Goal: Task Accomplishment & Management: Manage account settings

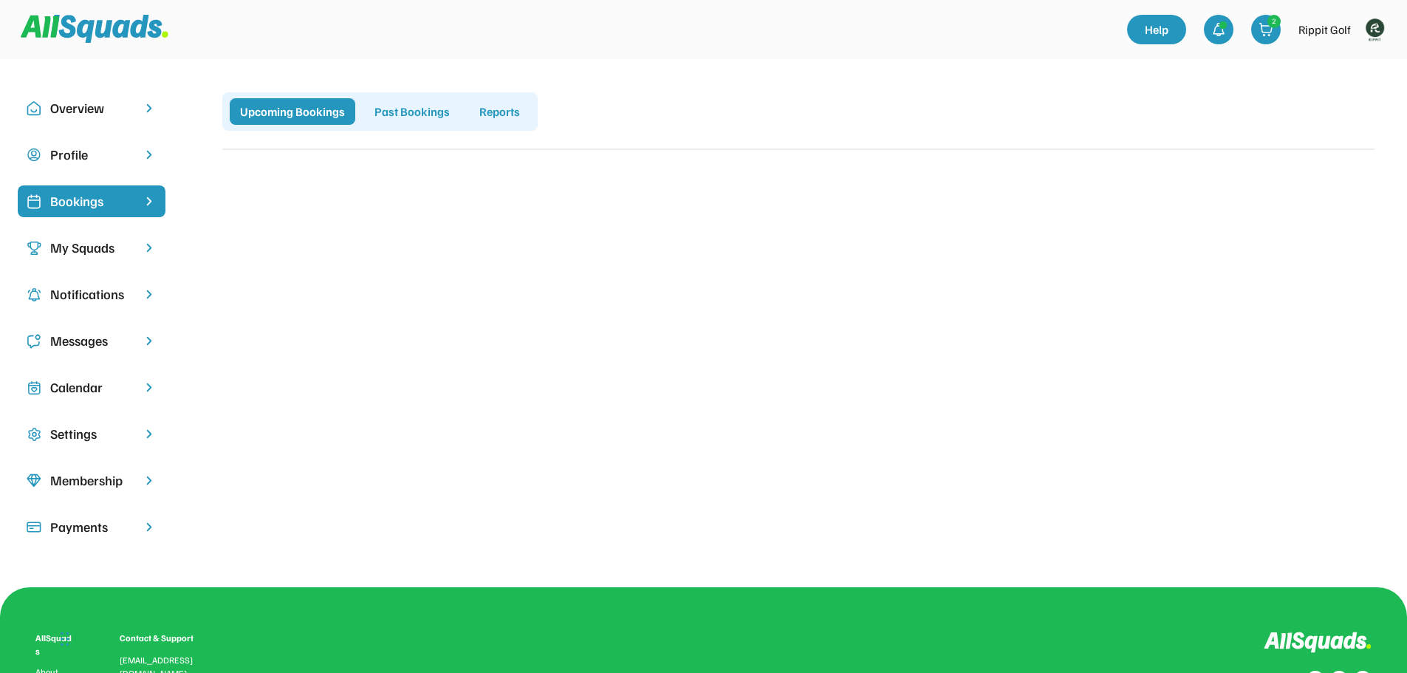
click at [1380, 29] on img at bounding box center [1375, 30] width 30 height 30
click at [1354, 69] on link "Profile" at bounding box center [1354, 65] width 87 height 30
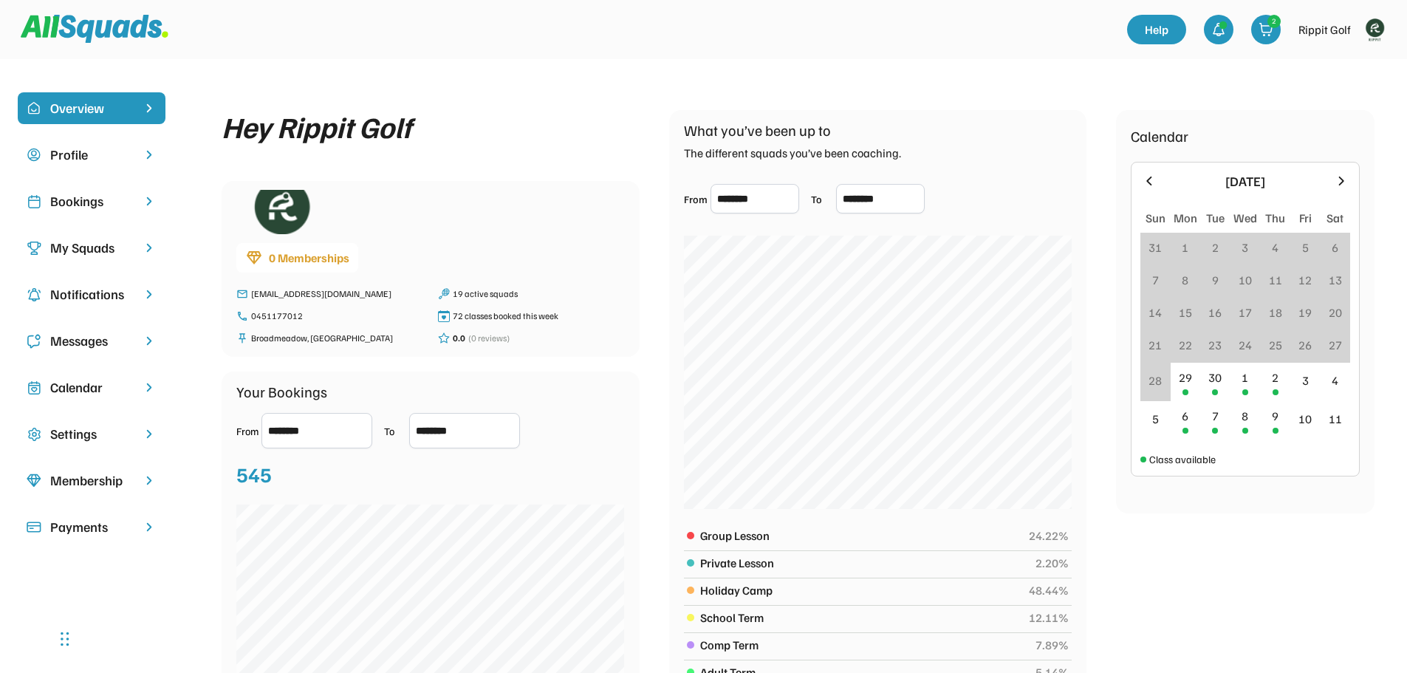
click at [69, 197] on div "Bookings" at bounding box center [91, 201] width 83 height 20
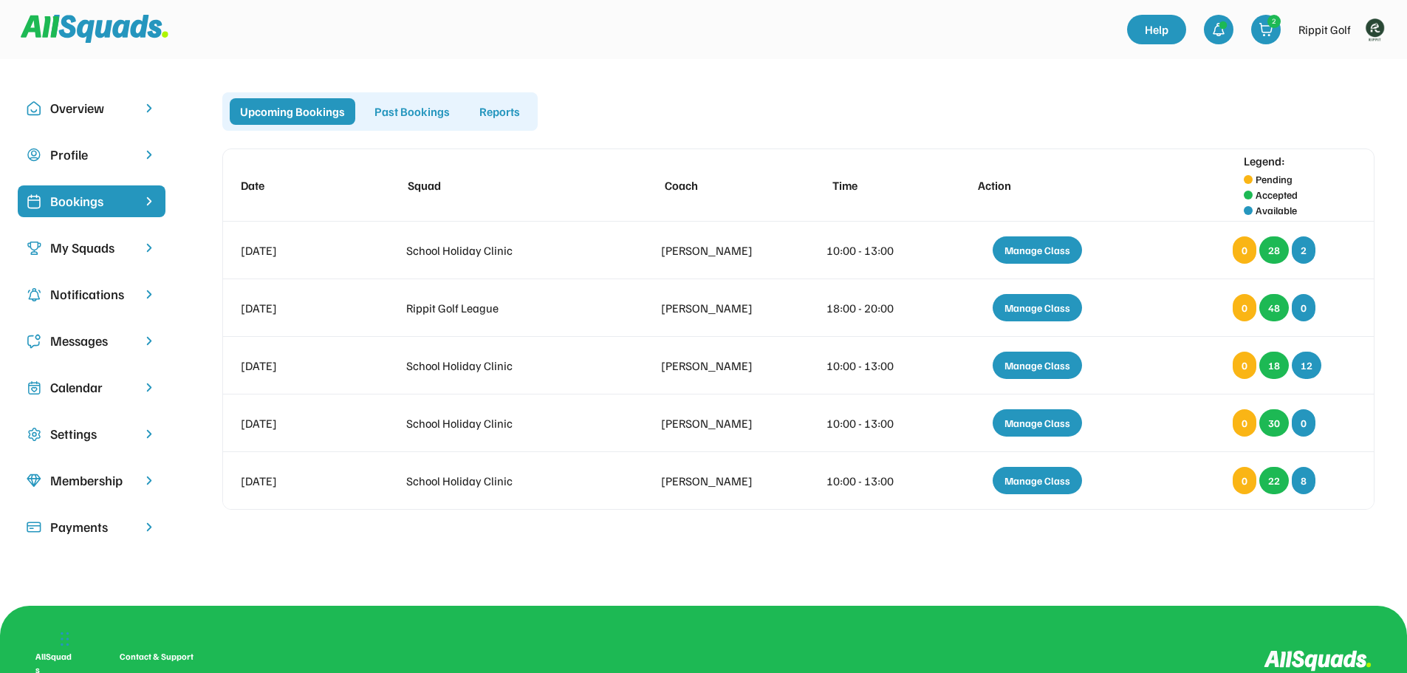
click at [95, 380] on div "Calendar" at bounding box center [91, 387] width 83 height 20
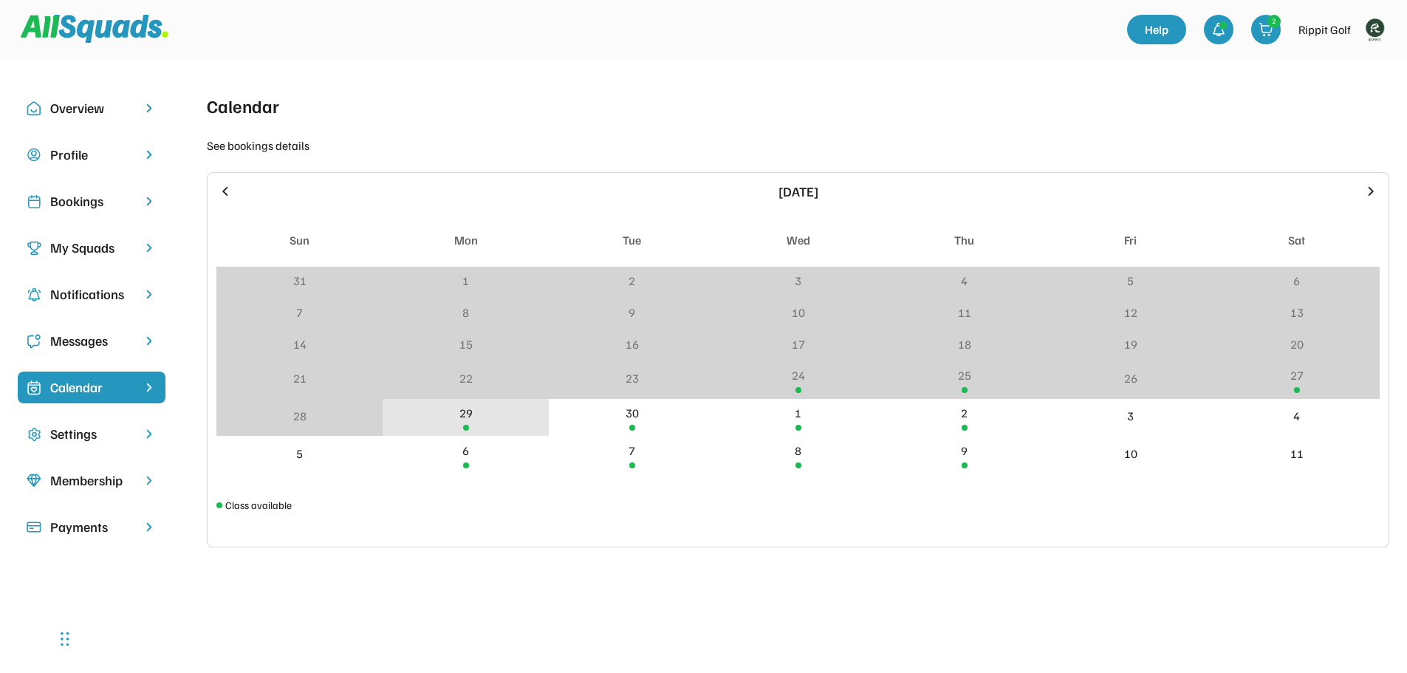
click at [448, 411] on div "29" at bounding box center [466, 418] width 166 height 38
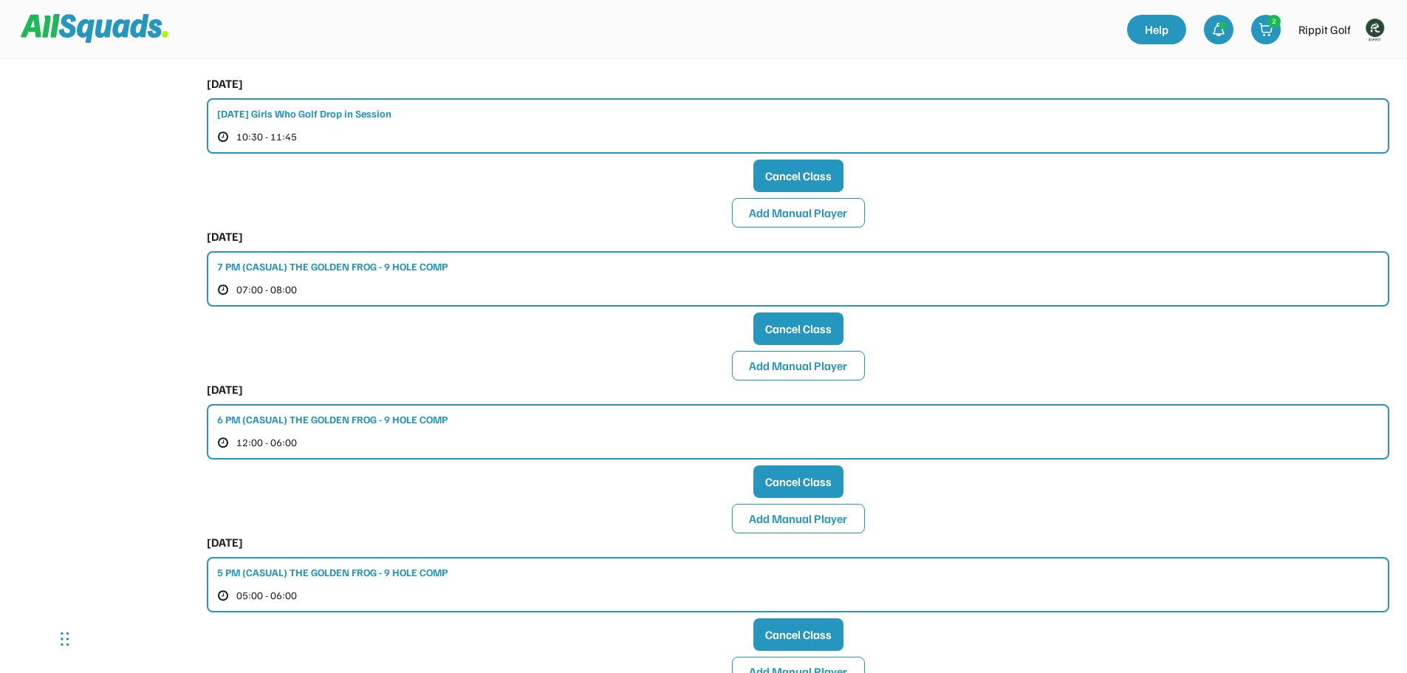
scroll to position [517, 0]
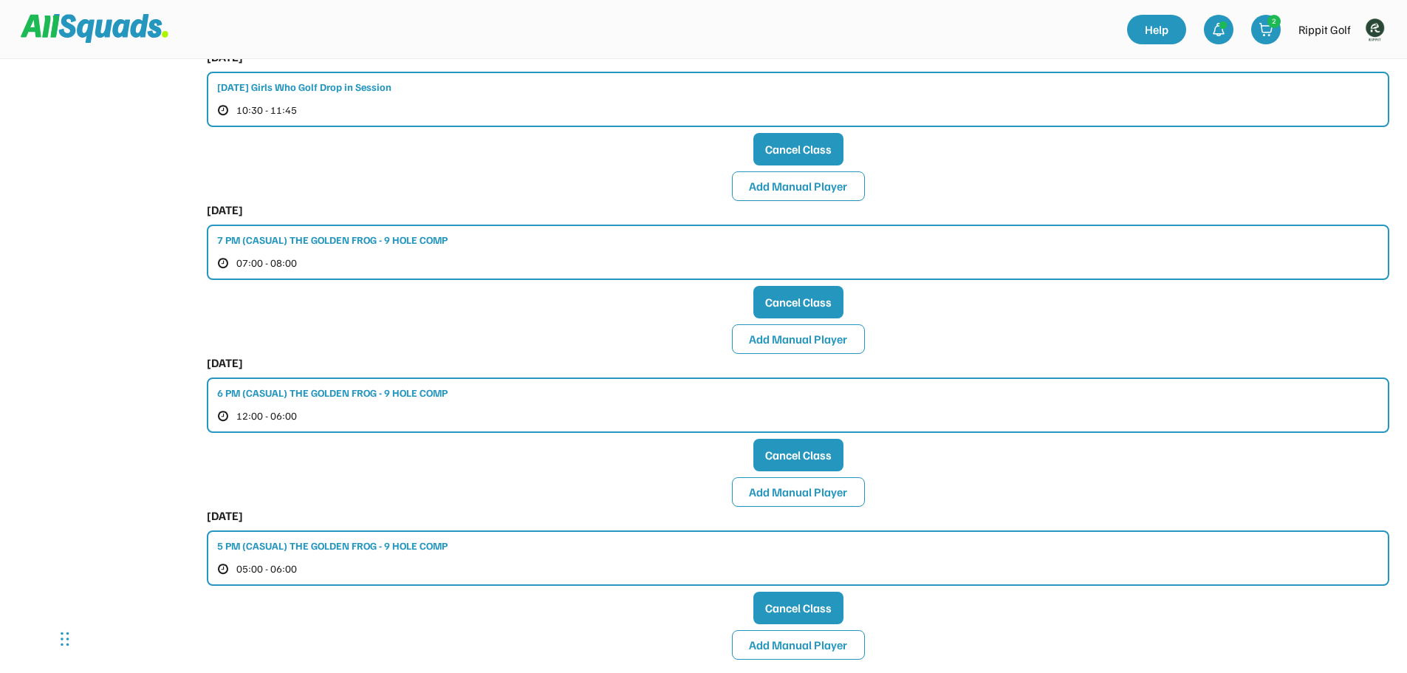
click at [372, 244] on div "7 PM (CASUAL) THE GOLDEN FROG - 9 HOLE COMP" at bounding box center [332, 240] width 230 height 16
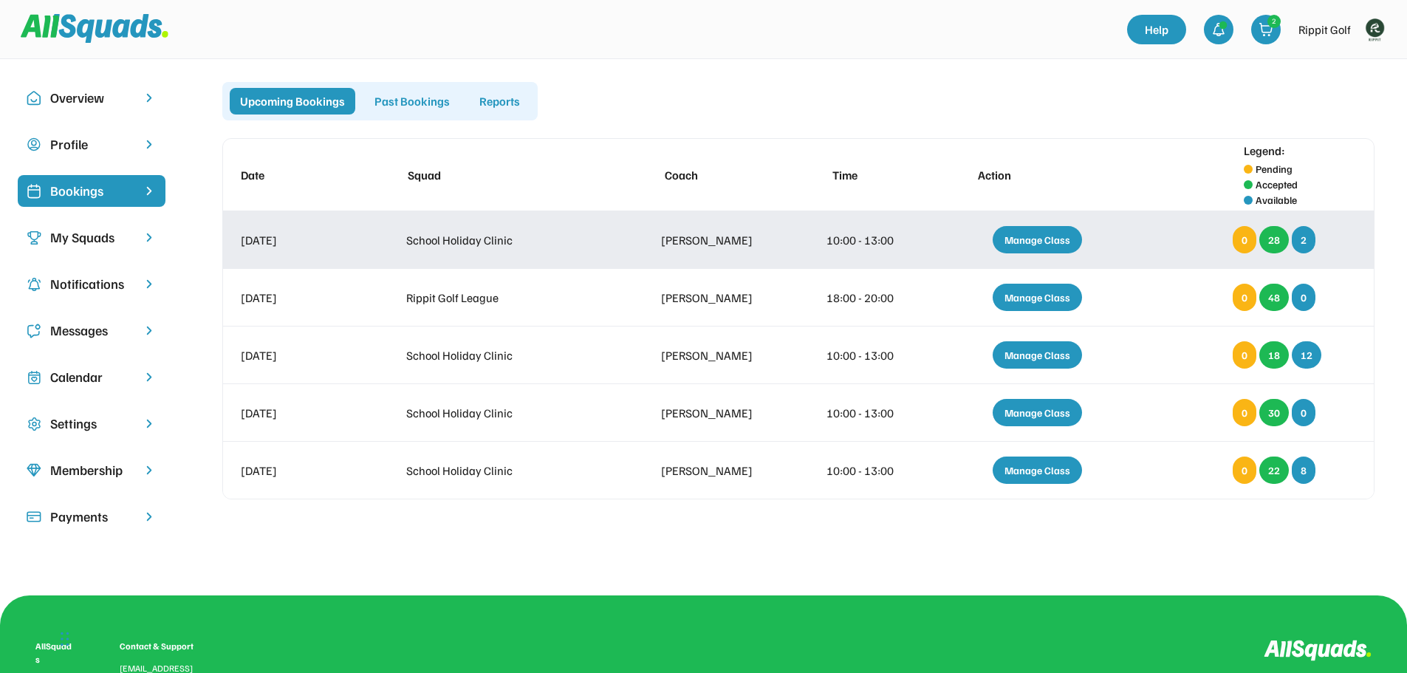
scroll to position [7, 0]
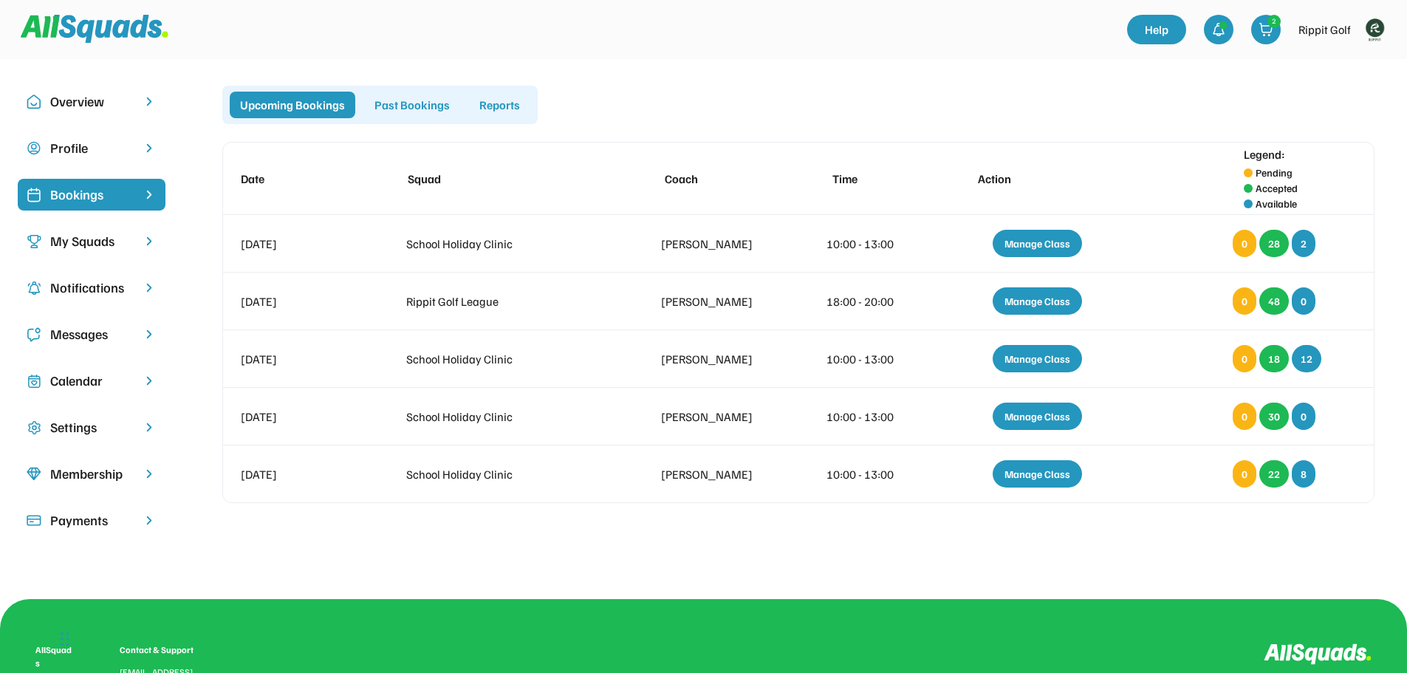
click at [86, 384] on div "Calendar" at bounding box center [91, 381] width 83 height 20
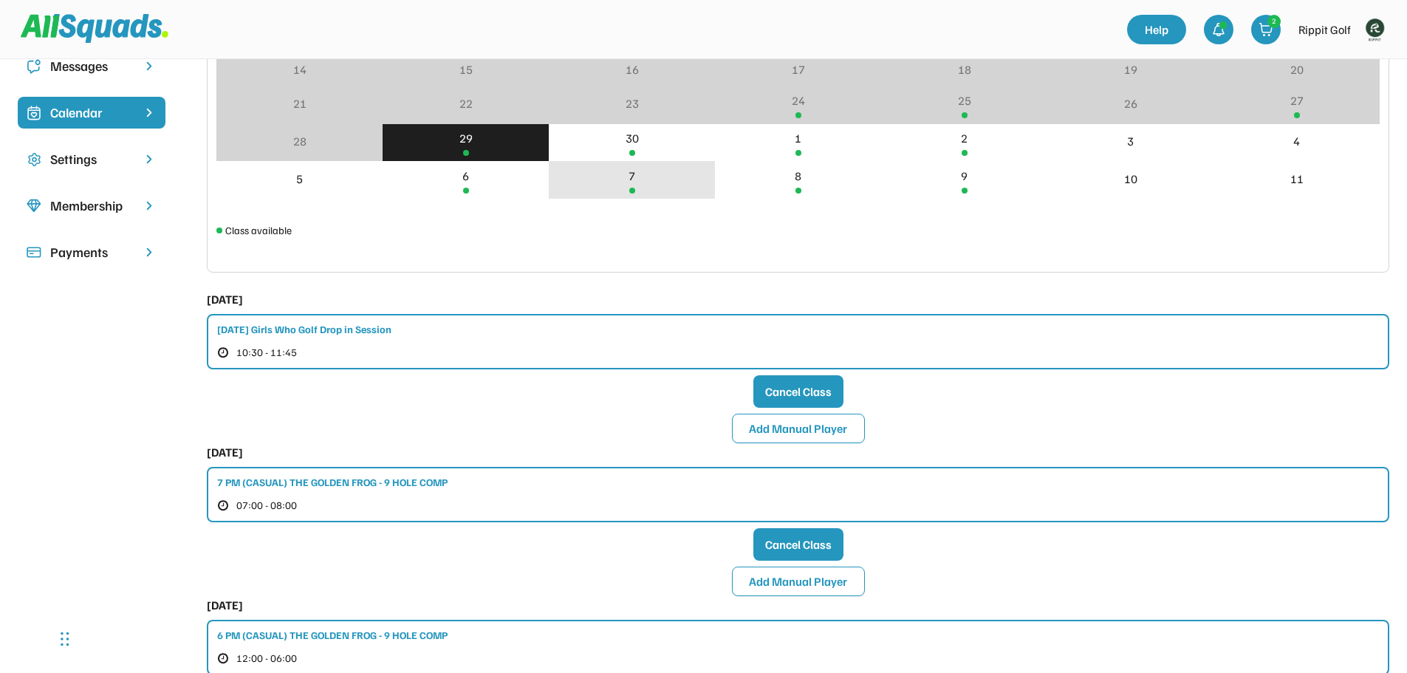
scroll to position [302, 0]
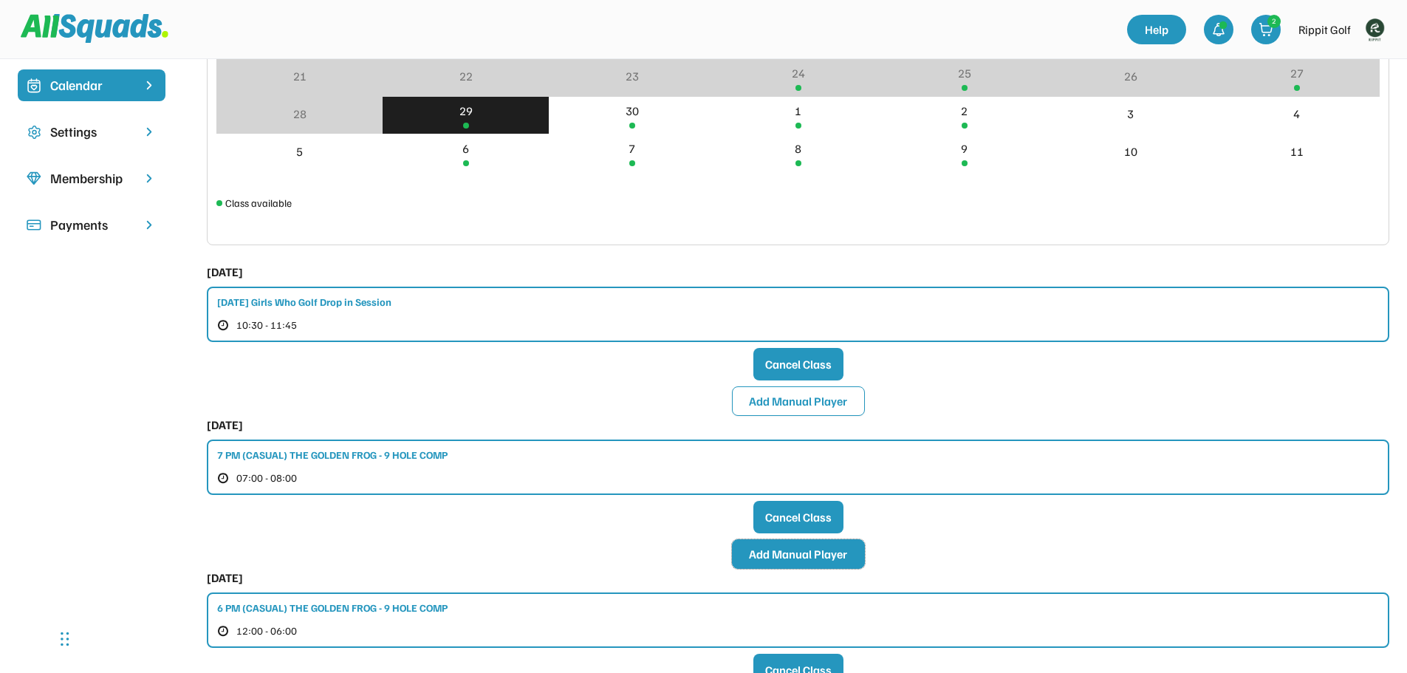
click at [818, 561] on button "Add Manual Player" at bounding box center [798, 554] width 133 height 30
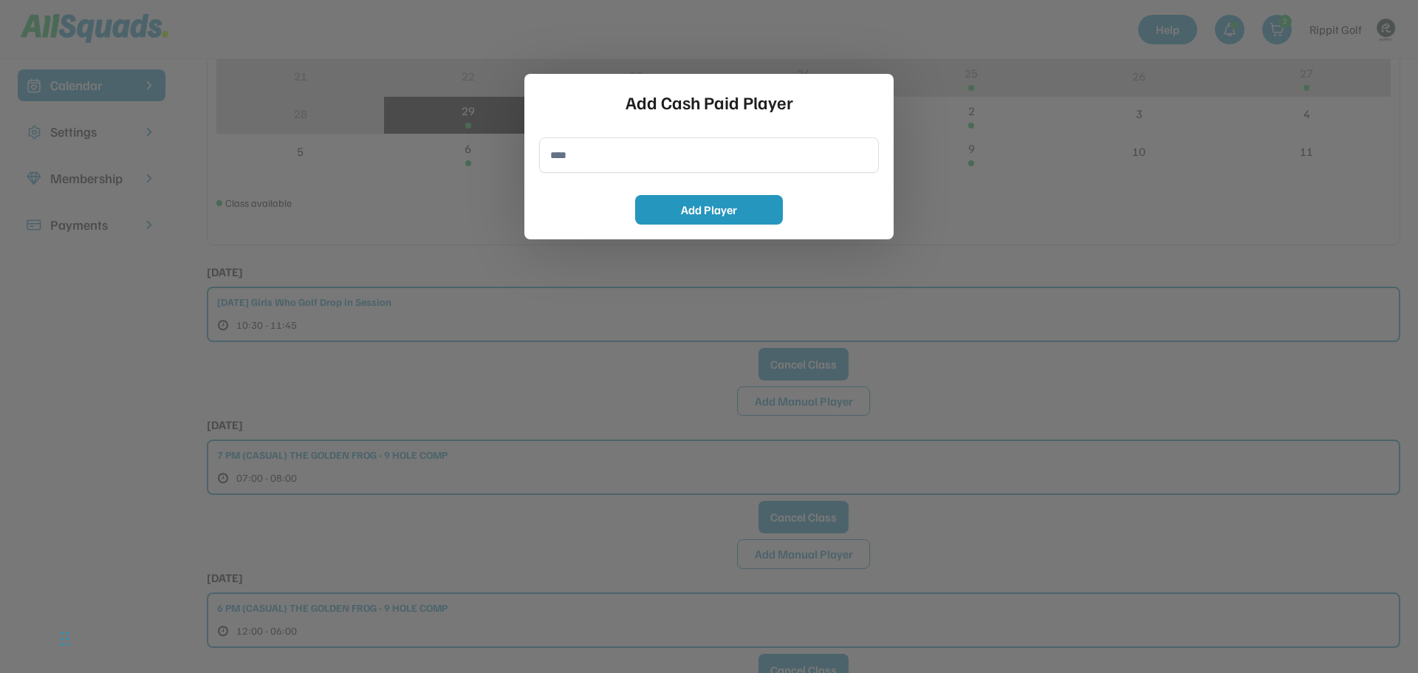
click at [651, 510] on div at bounding box center [709, 336] width 1418 height 673
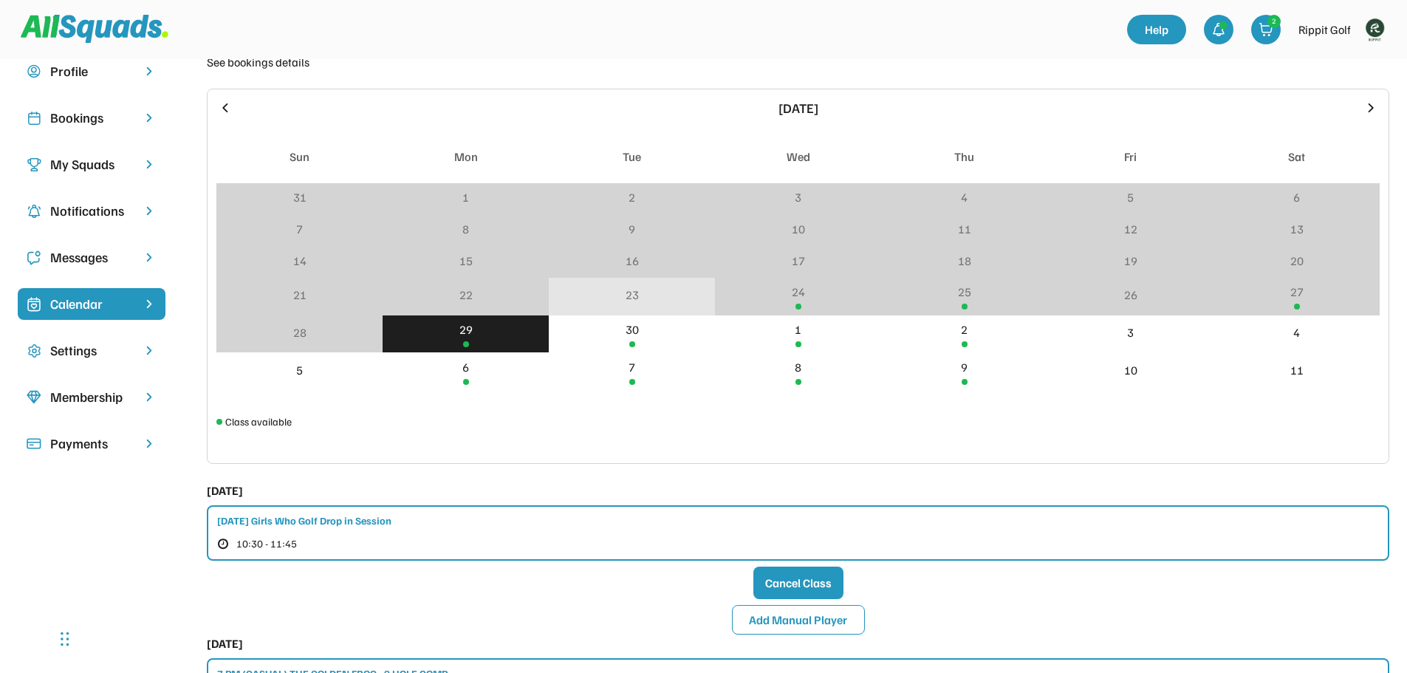
scroll to position [0, 0]
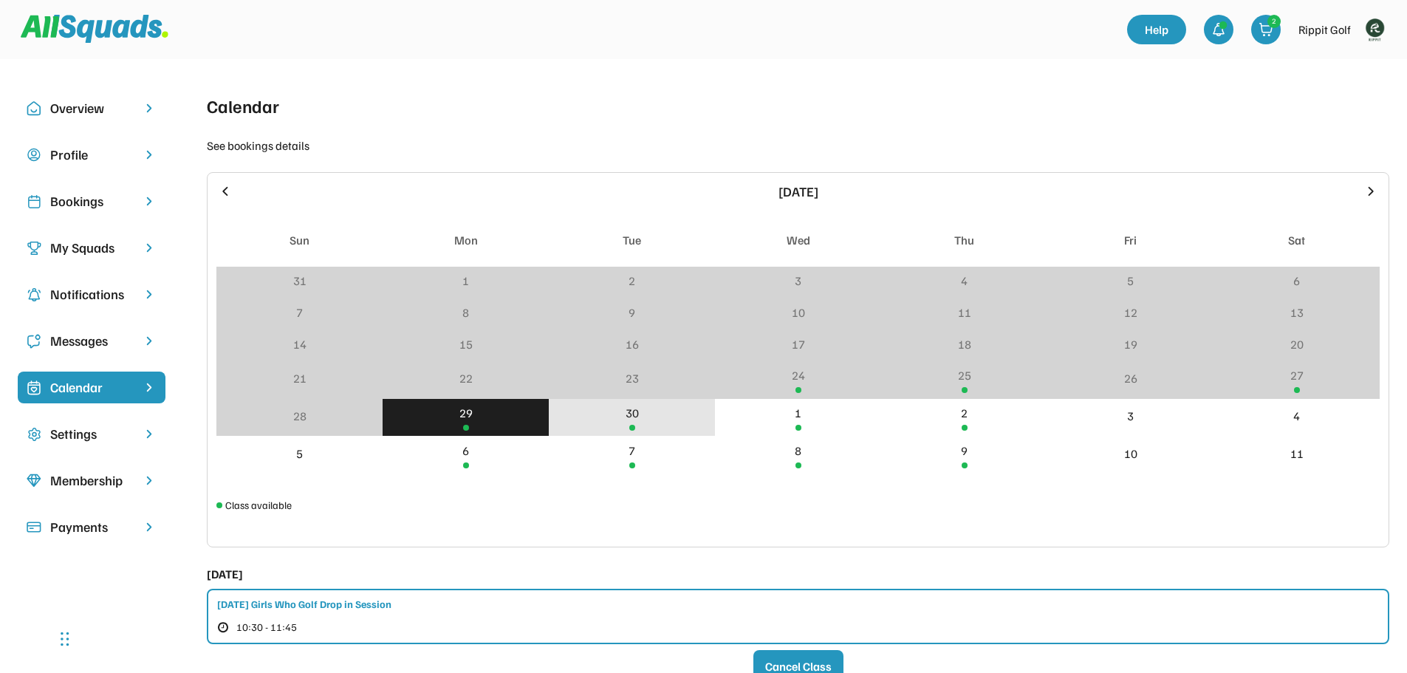
click at [621, 420] on div "30" at bounding box center [632, 418] width 166 height 38
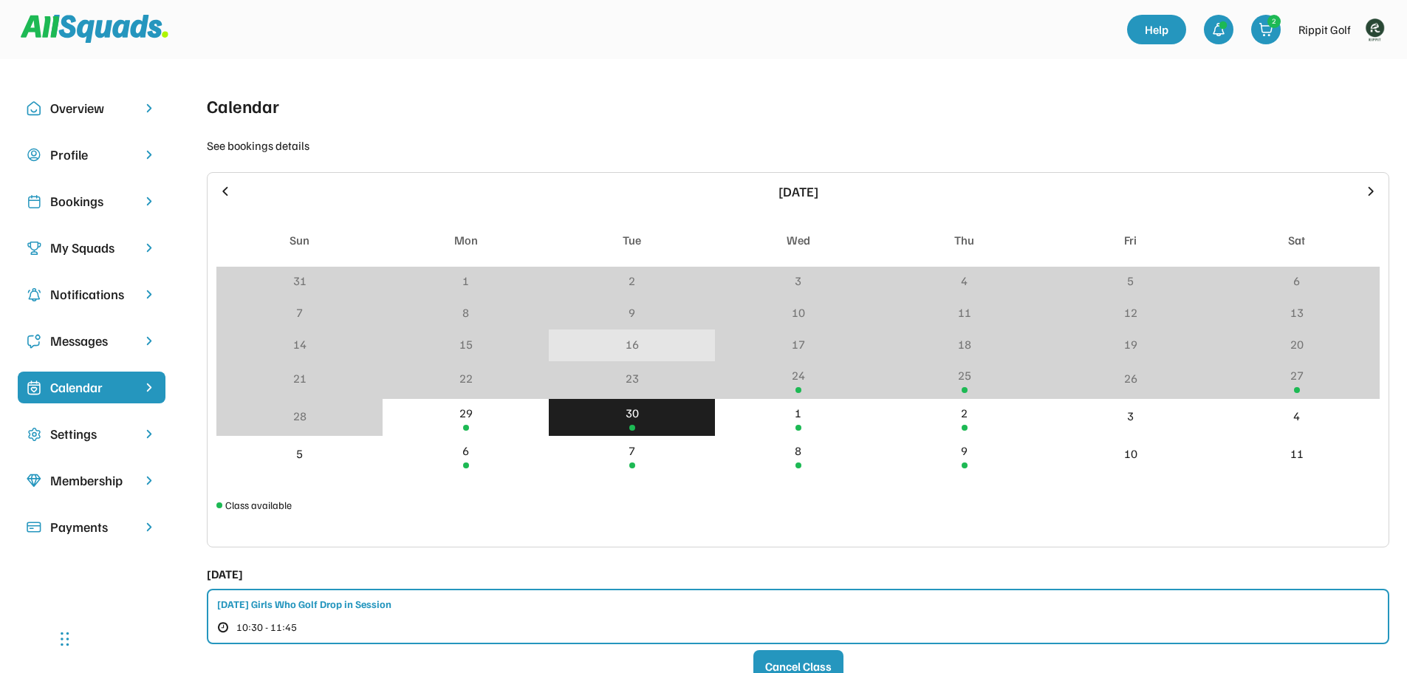
scroll to position [222, 0]
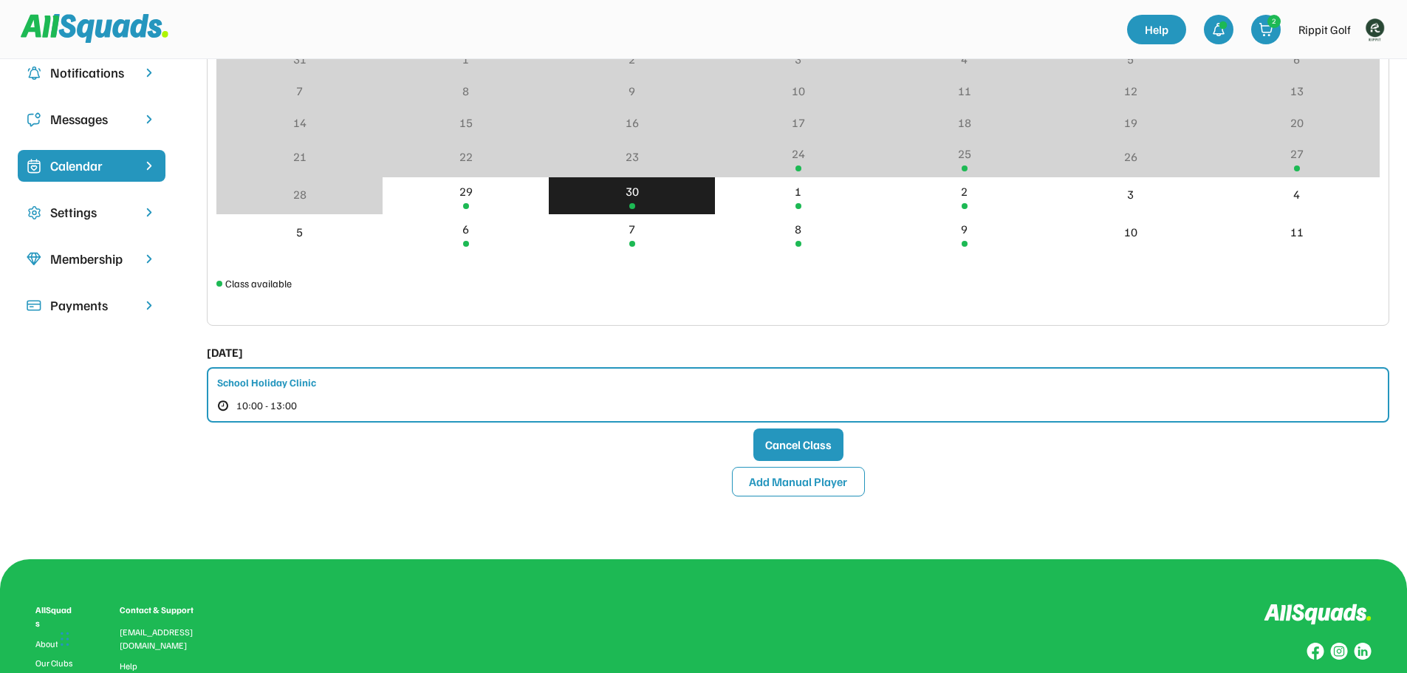
click at [371, 388] on div "School Holiday Clinic 10:00 - 13:00" at bounding box center [798, 394] width 1183 height 55
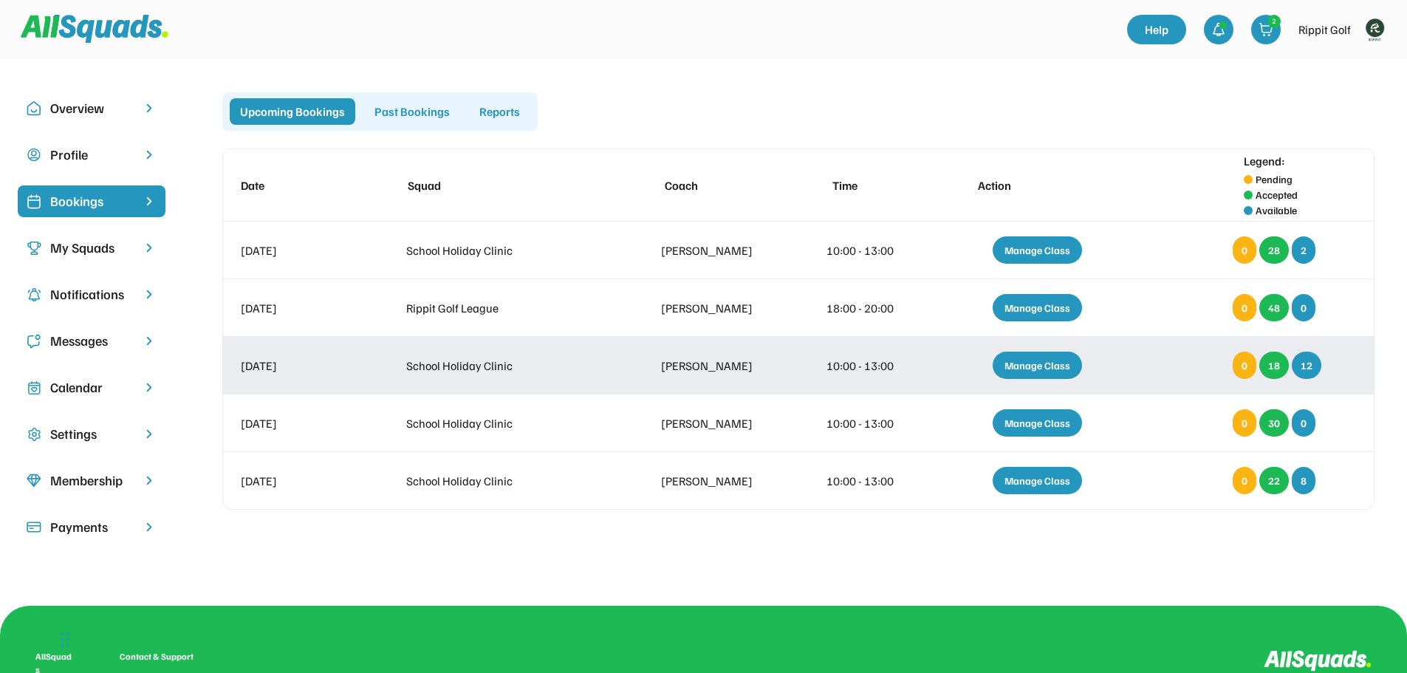
click at [1030, 360] on div "Manage Class" at bounding box center [1037, 365] width 89 height 27
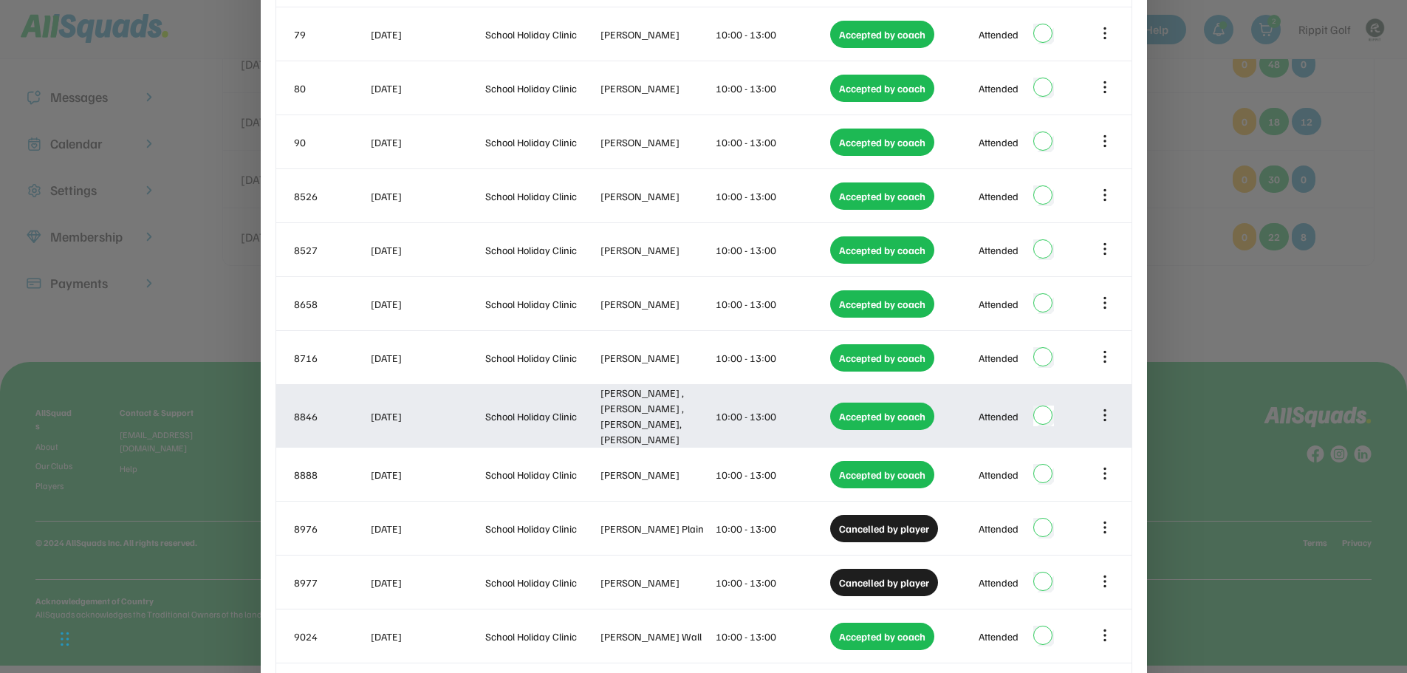
scroll to position [170, 0]
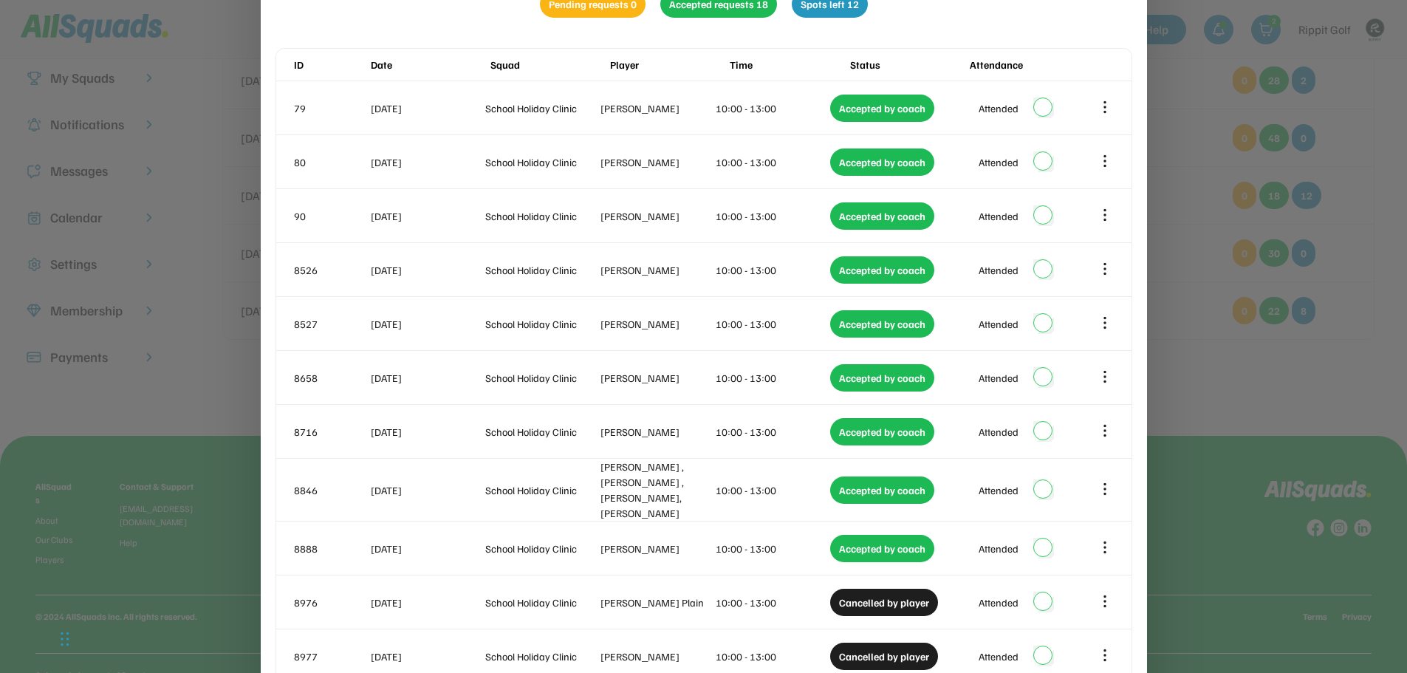
click at [1280, 402] on div at bounding box center [703, 336] width 1407 height 673
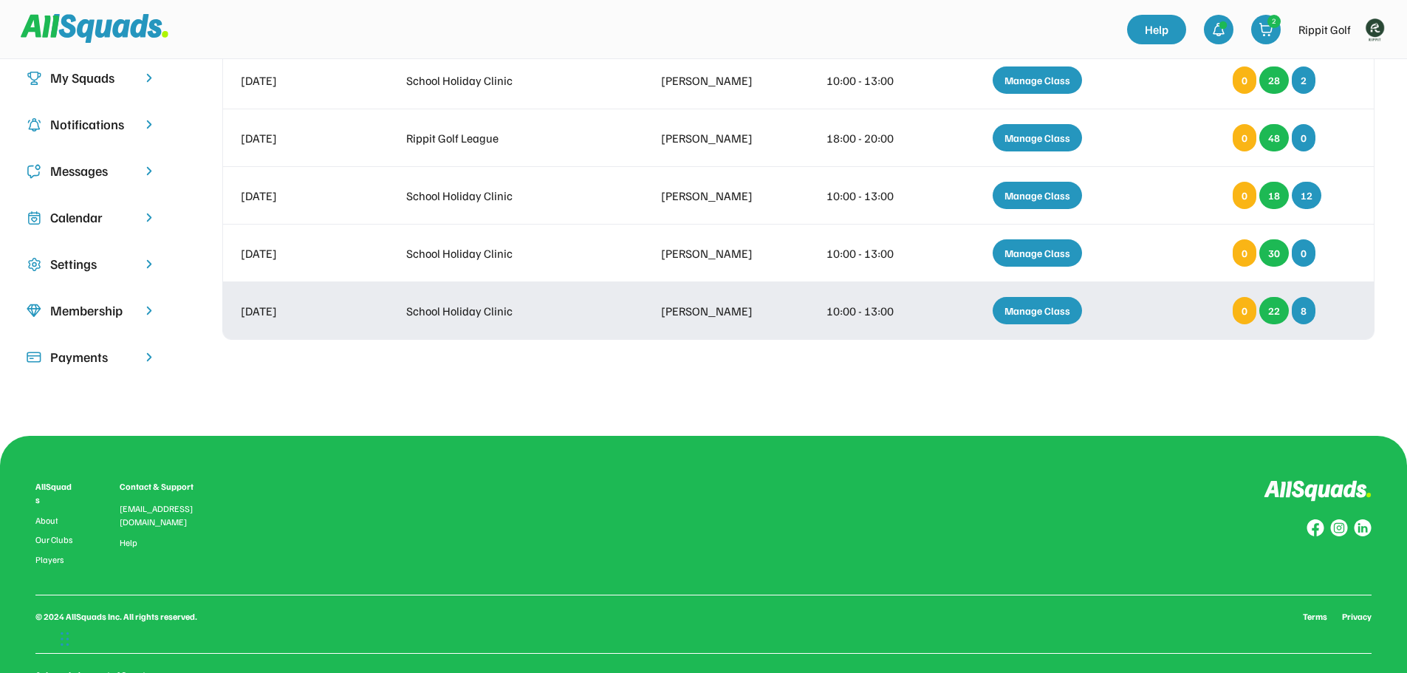
click at [1041, 309] on div "Manage Class" at bounding box center [1037, 310] width 89 height 27
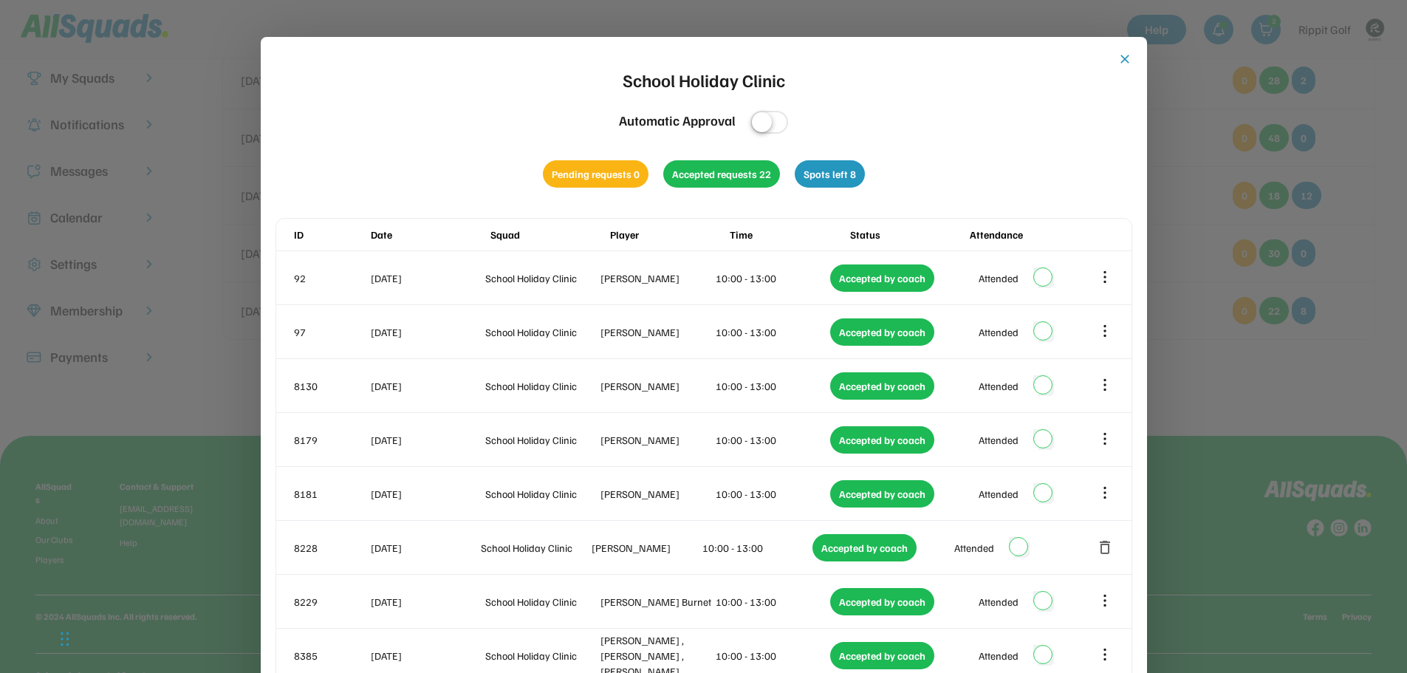
click at [1118, 66] on button "close" at bounding box center [1125, 59] width 15 height 15
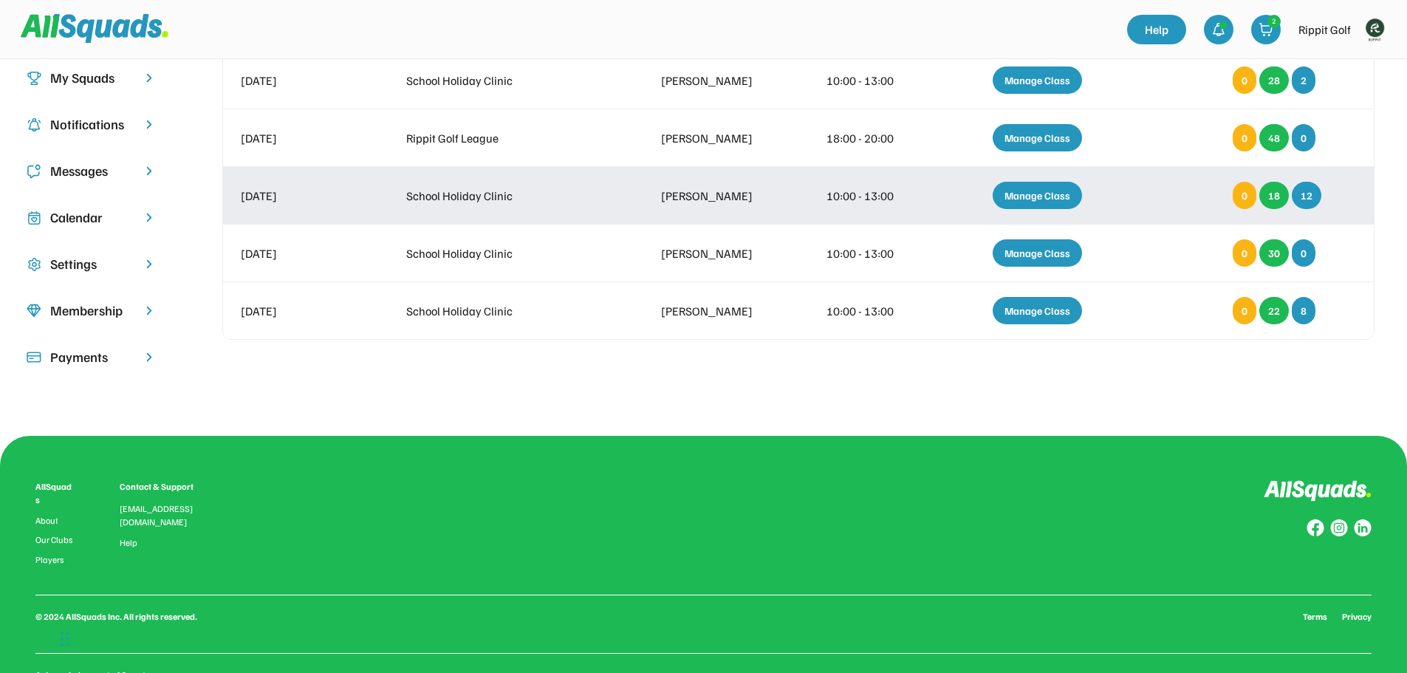
click at [1029, 192] on div "Manage Class" at bounding box center [1037, 195] width 89 height 27
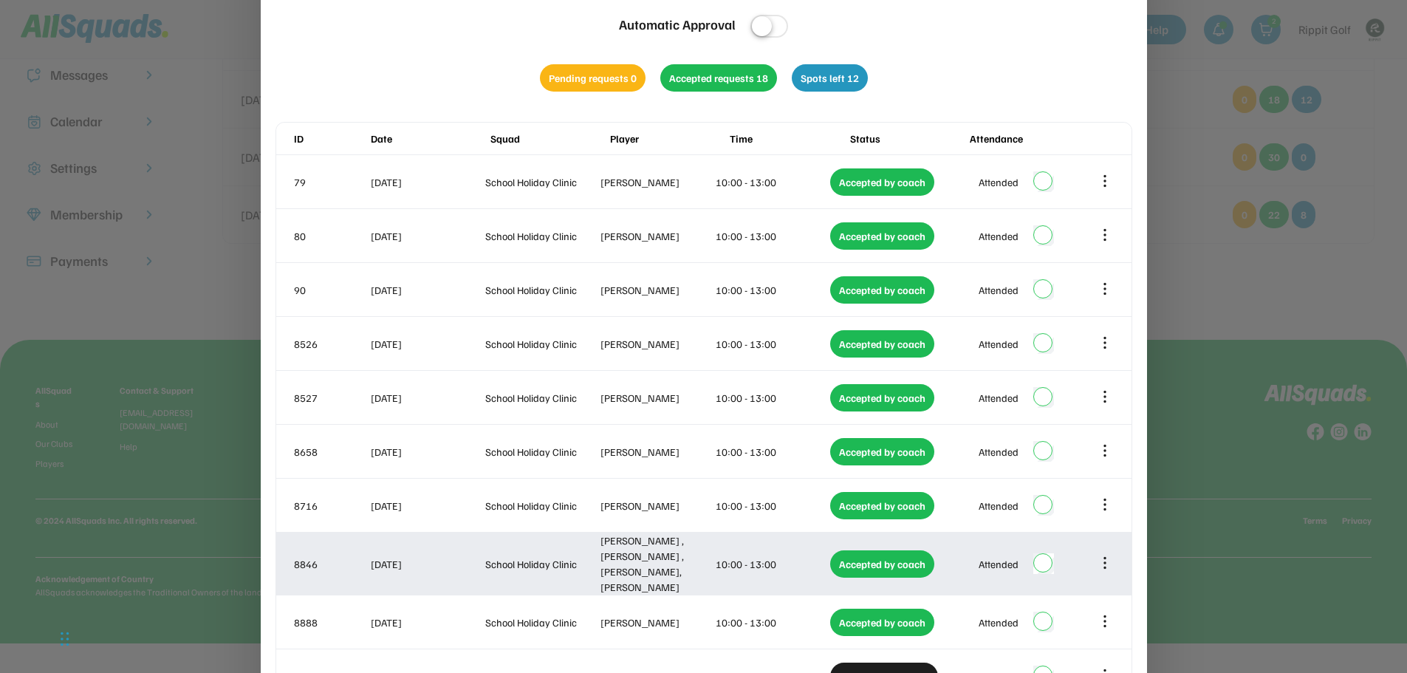
scroll to position [0, 0]
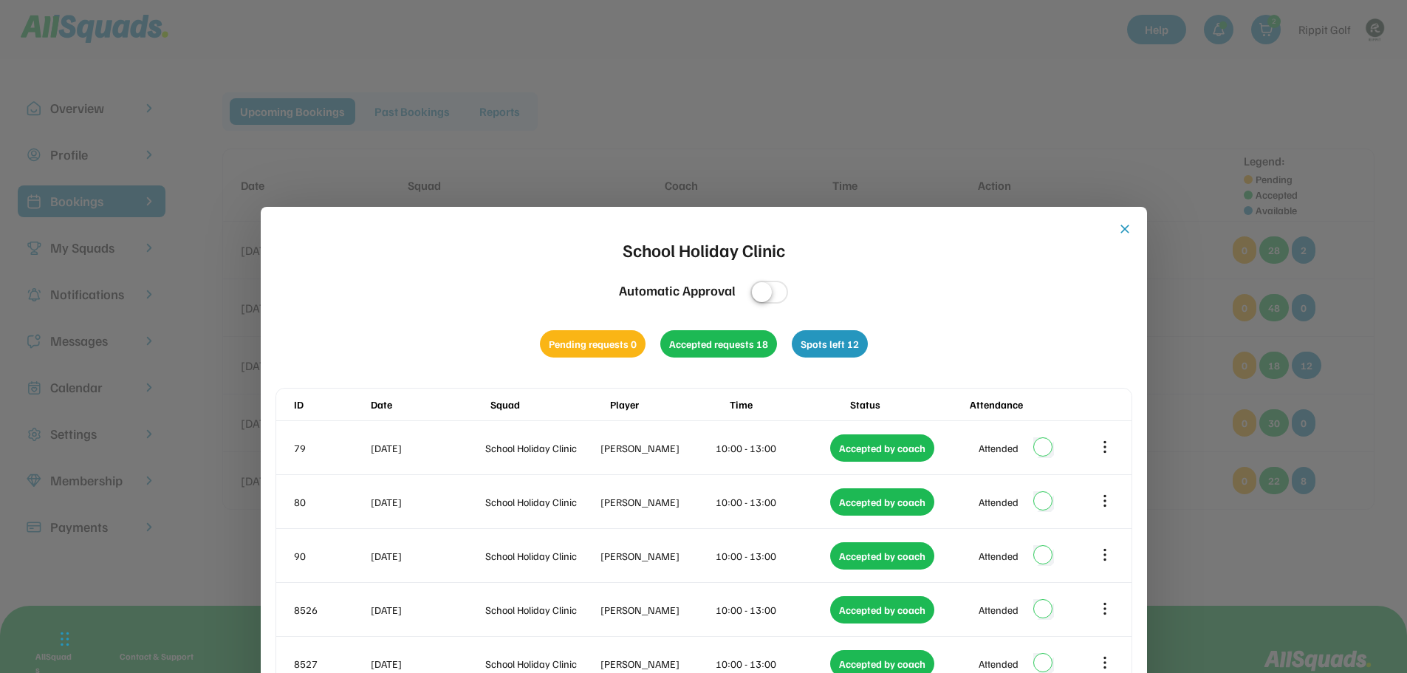
click at [1125, 222] on button "close" at bounding box center [1125, 229] width 15 height 15
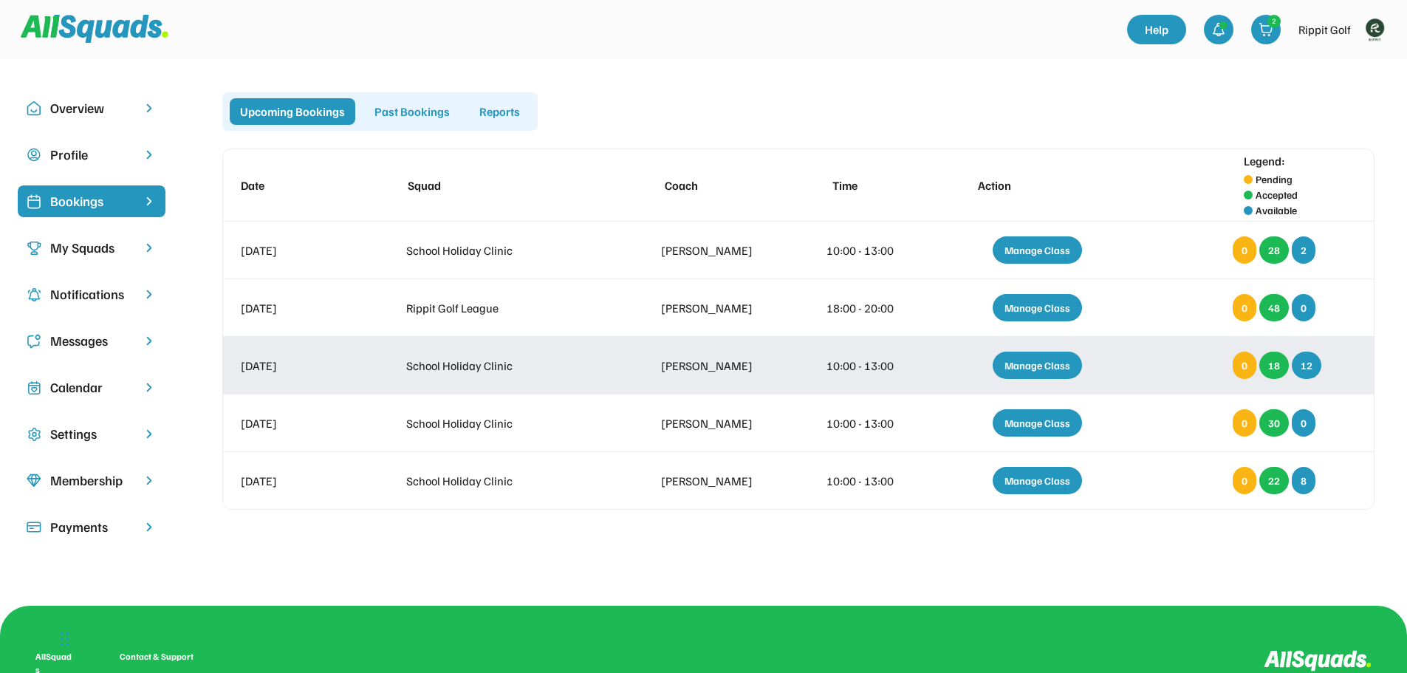
click at [1049, 370] on div "Manage Class" at bounding box center [1037, 365] width 89 height 27
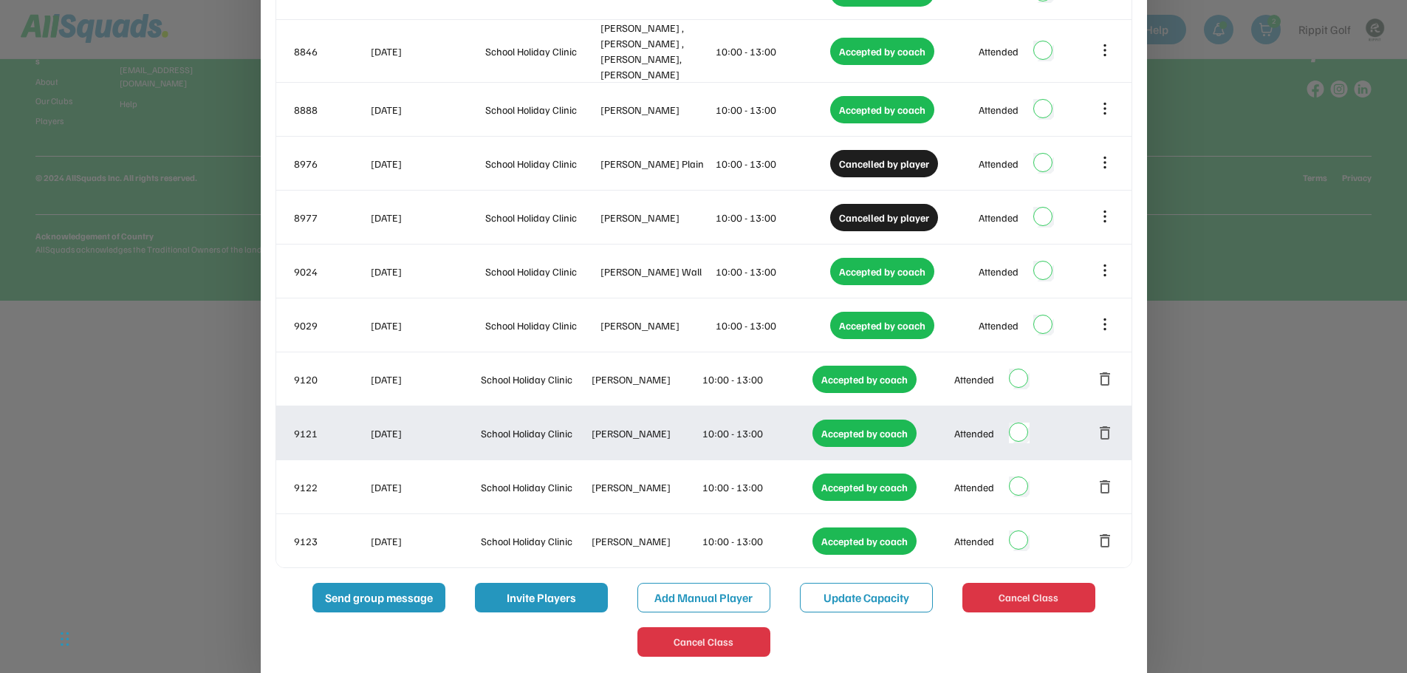
scroll to position [613, 0]
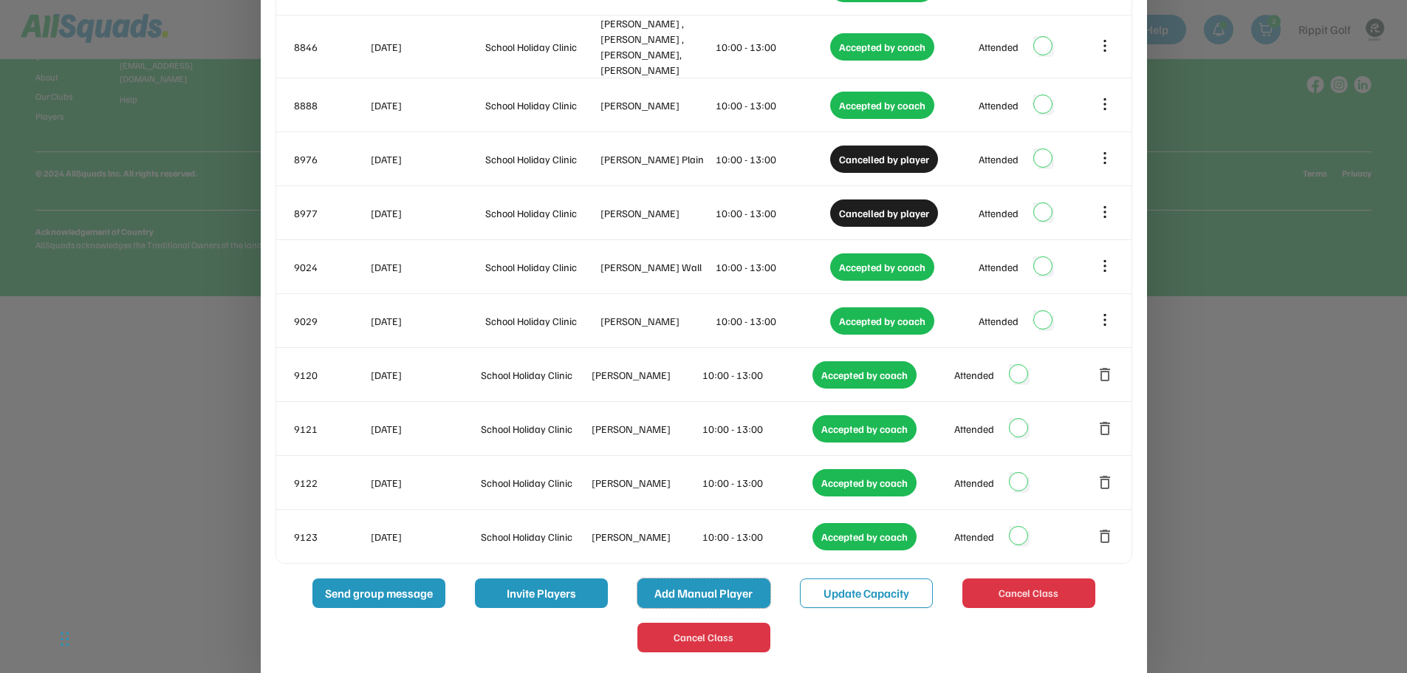
click at [710, 581] on button "Add Manual Player" at bounding box center [703, 593] width 133 height 30
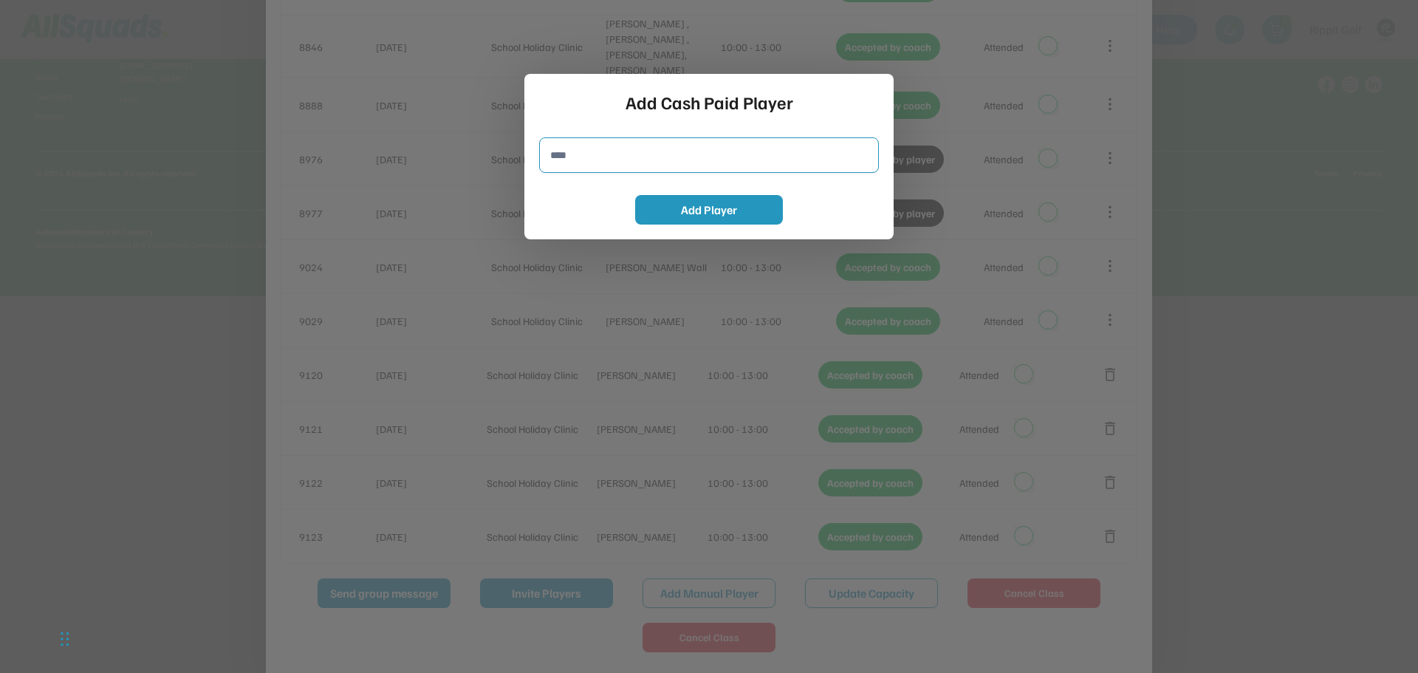
click at [627, 151] on input "input" at bounding box center [709, 154] width 340 height 35
type input "**********"
click at [694, 214] on button "Add Player" at bounding box center [709, 210] width 148 height 30
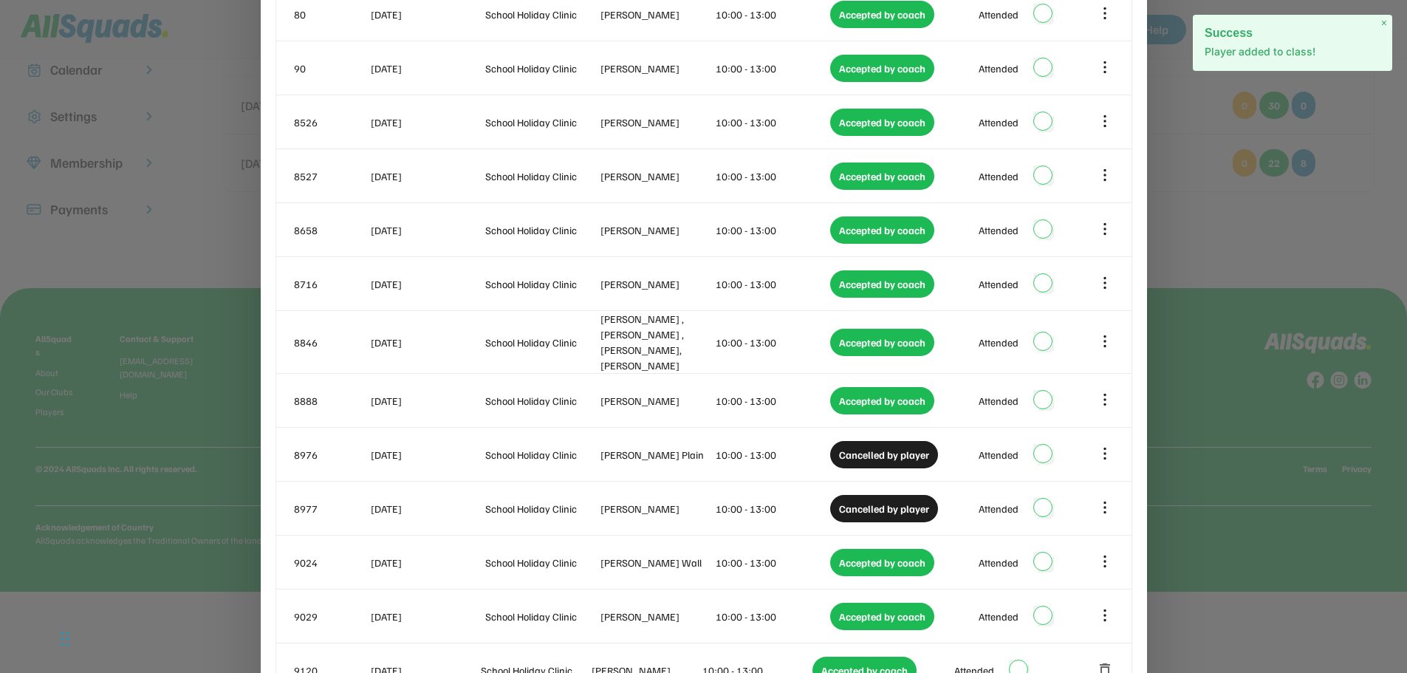
scroll to position [22, 0]
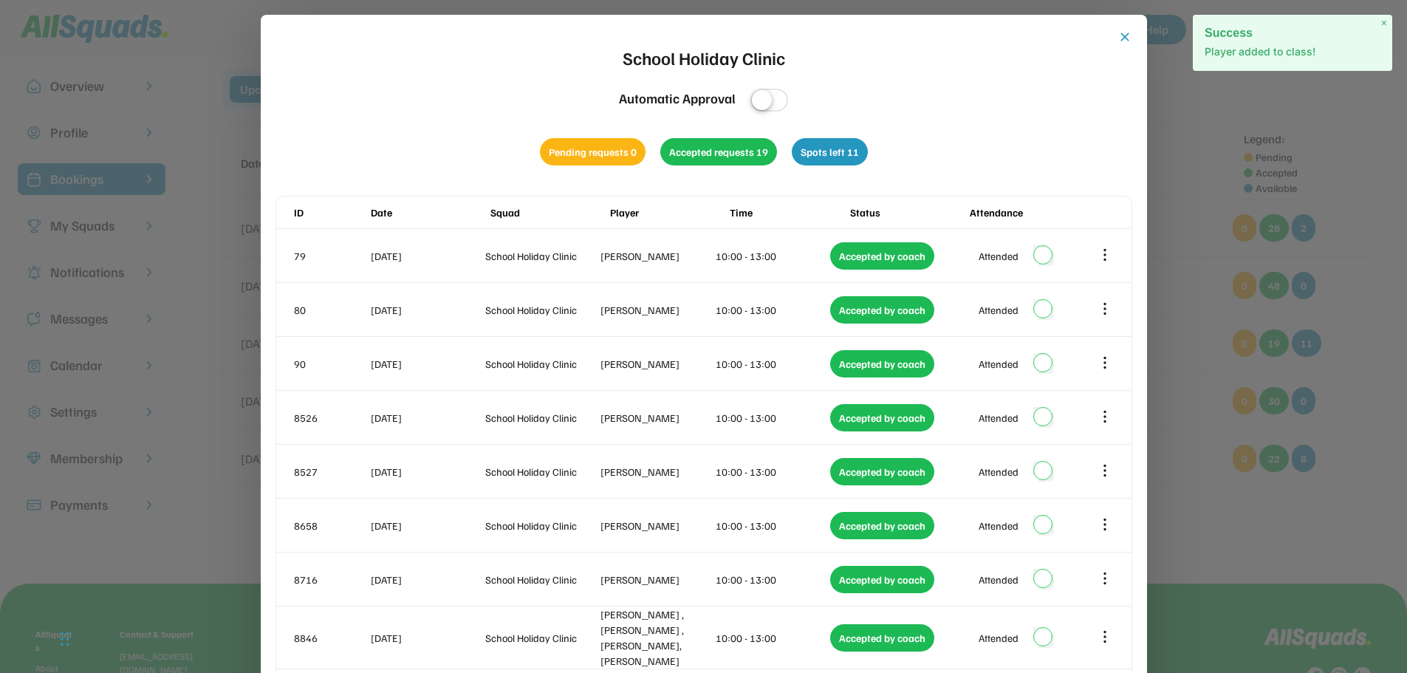
click at [1124, 33] on button "close" at bounding box center [1125, 37] width 15 height 15
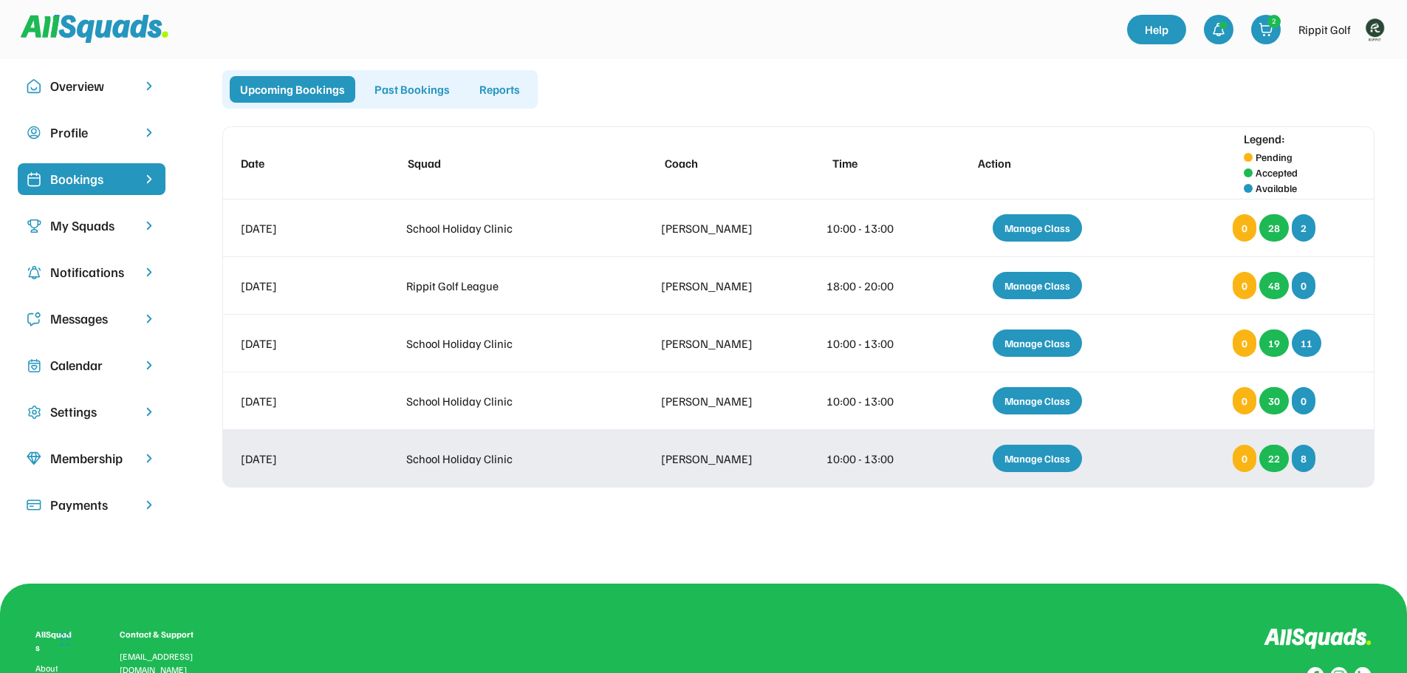
click at [1033, 459] on div "Manage Class" at bounding box center [1037, 458] width 89 height 27
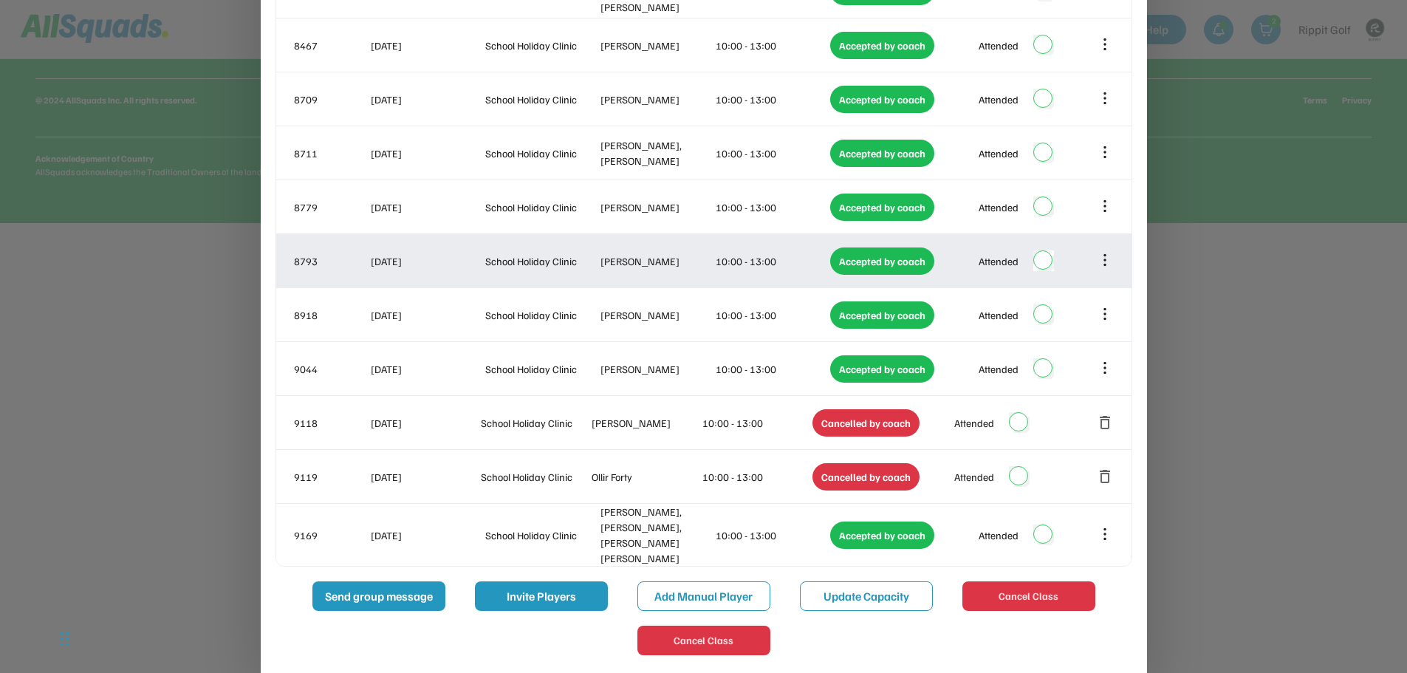
scroll to position [689, 0]
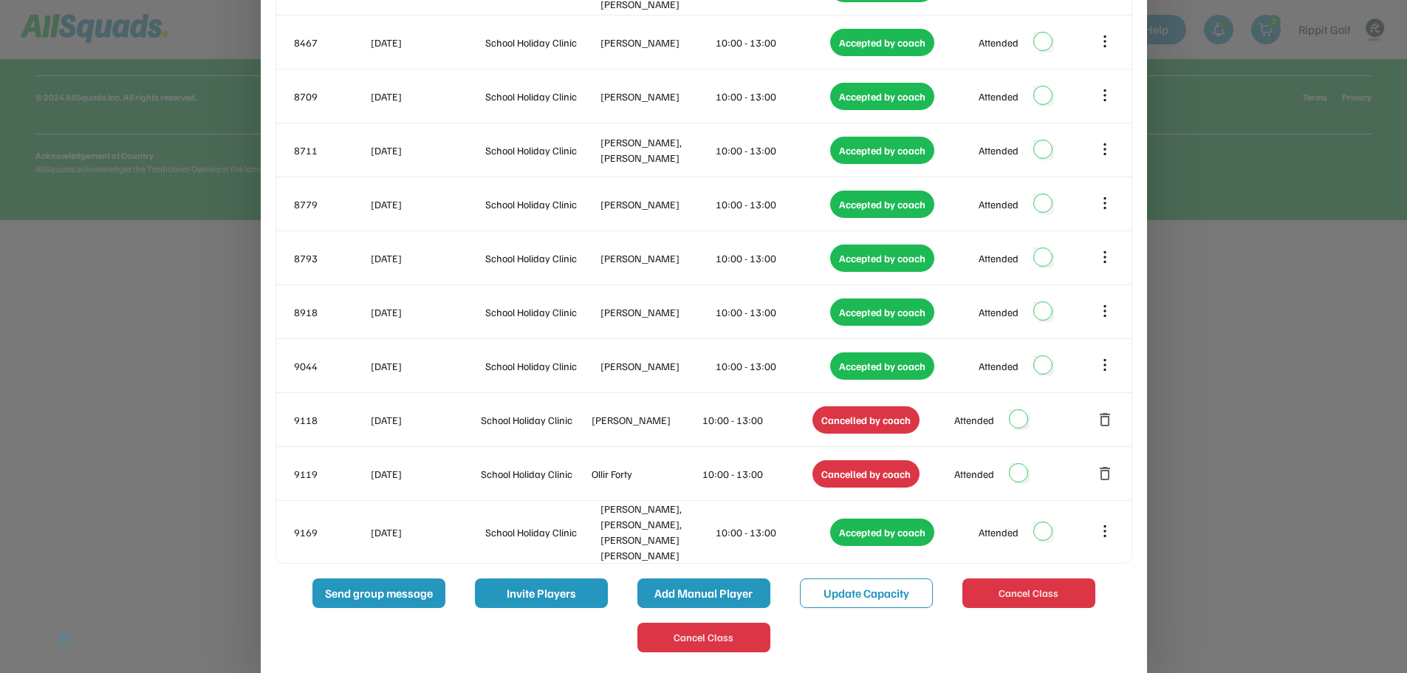
click at [718, 581] on button "Add Manual Player" at bounding box center [703, 593] width 133 height 30
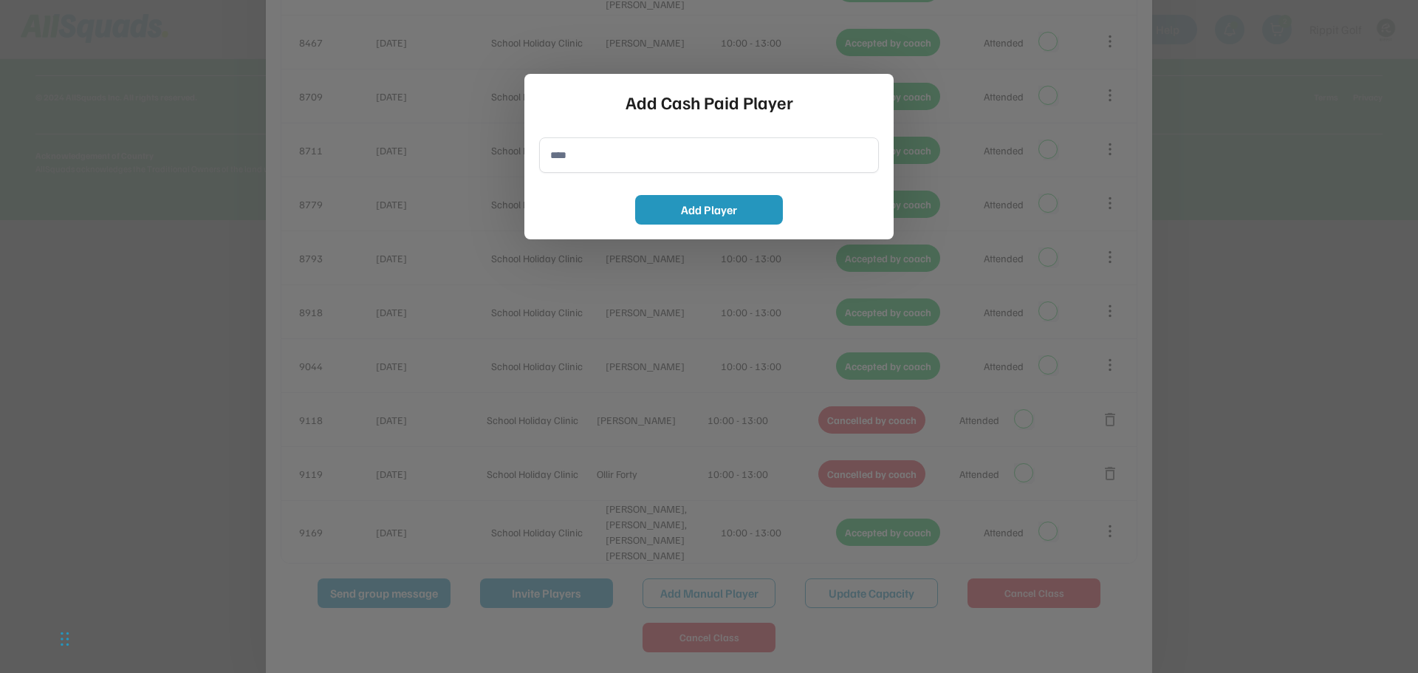
click at [587, 155] on input "input" at bounding box center [709, 154] width 340 height 35
type input "**********"
click at [714, 202] on button "Add Player" at bounding box center [709, 210] width 148 height 30
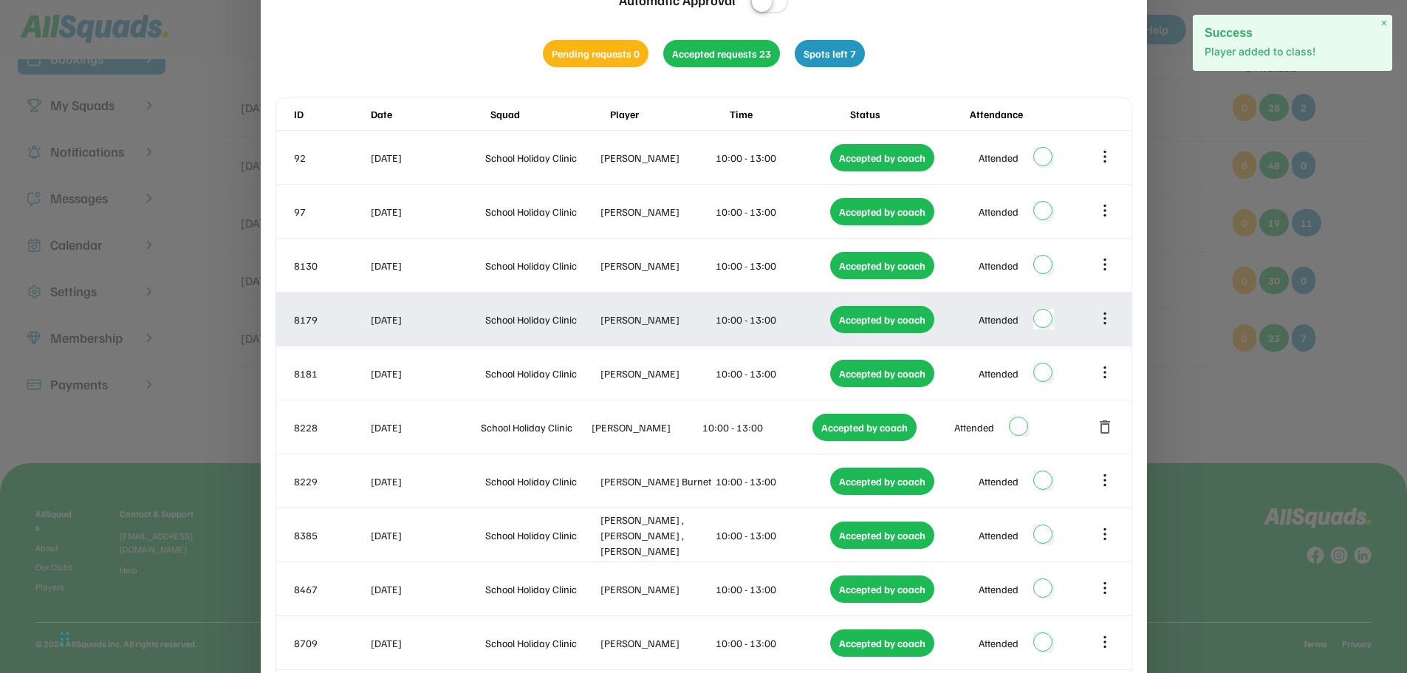
scroll to position [0, 0]
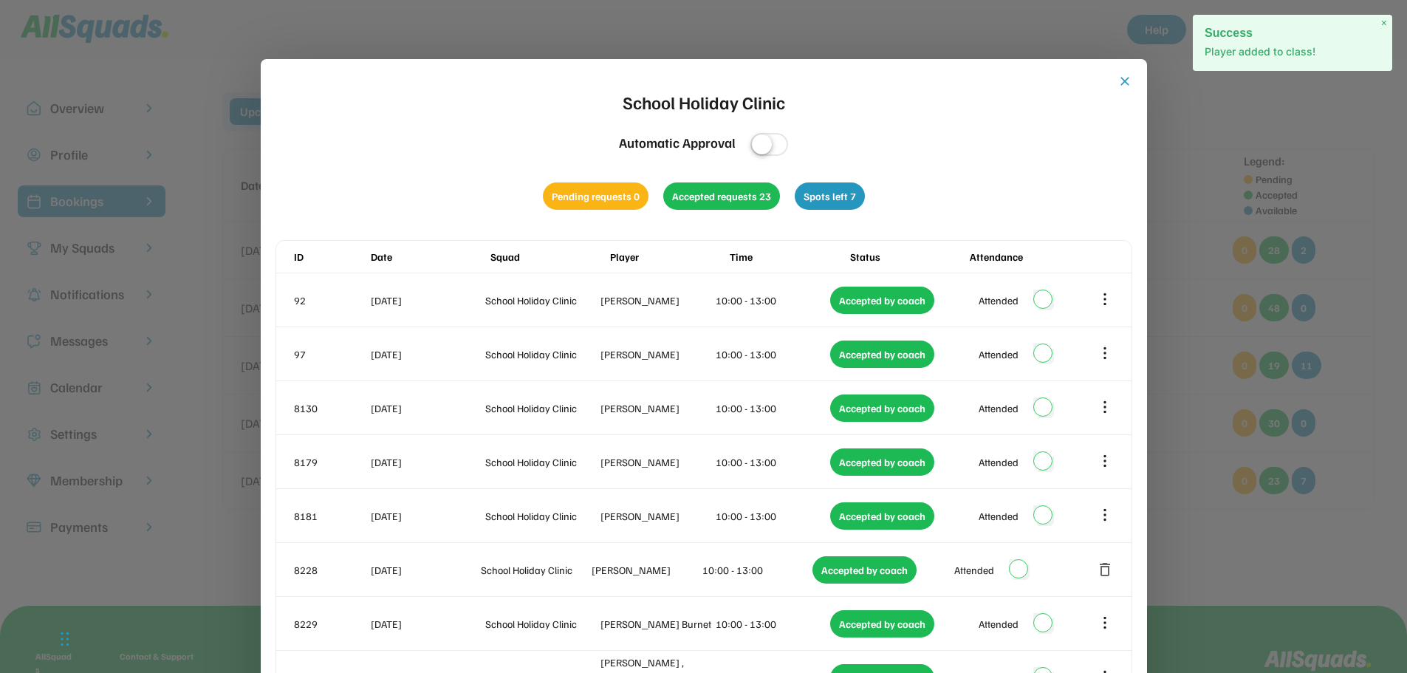
click at [1126, 78] on button "close" at bounding box center [1125, 81] width 15 height 15
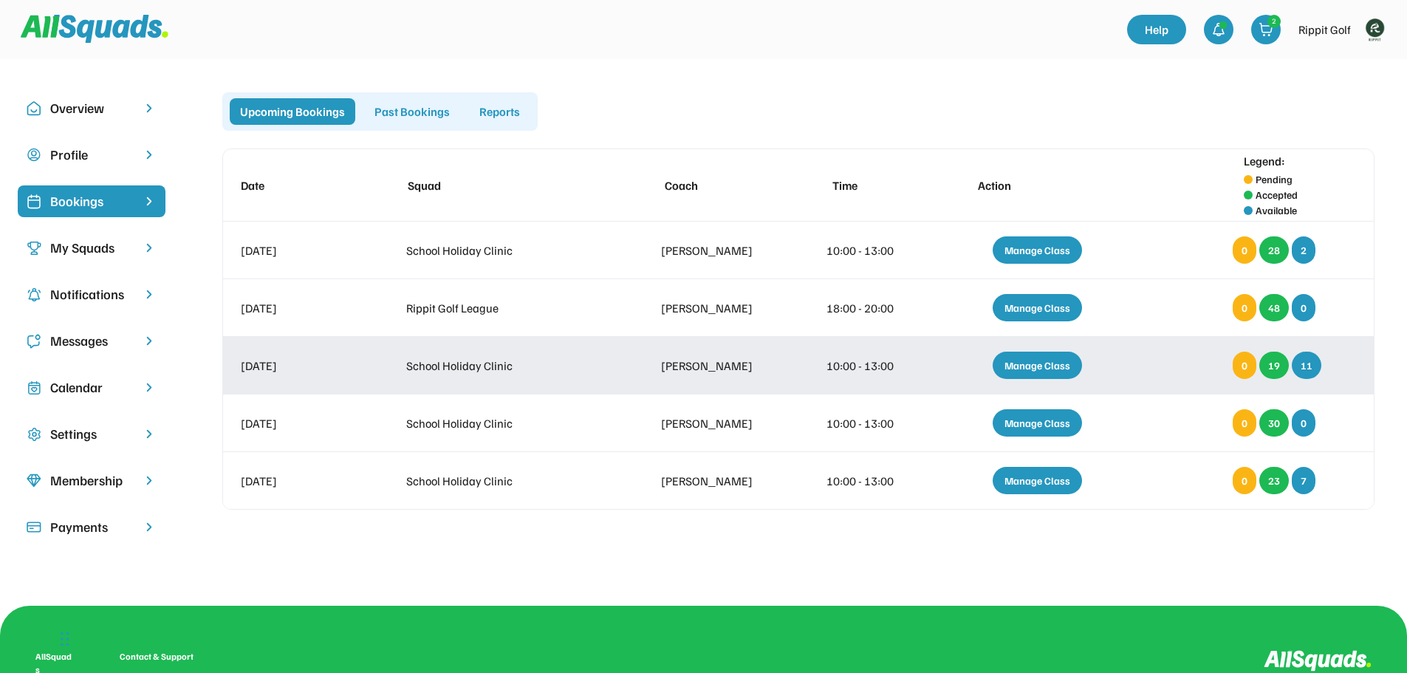
click at [1040, 363] on div "Manage Class" at bounding box center [1037, 365] width 89 height 27
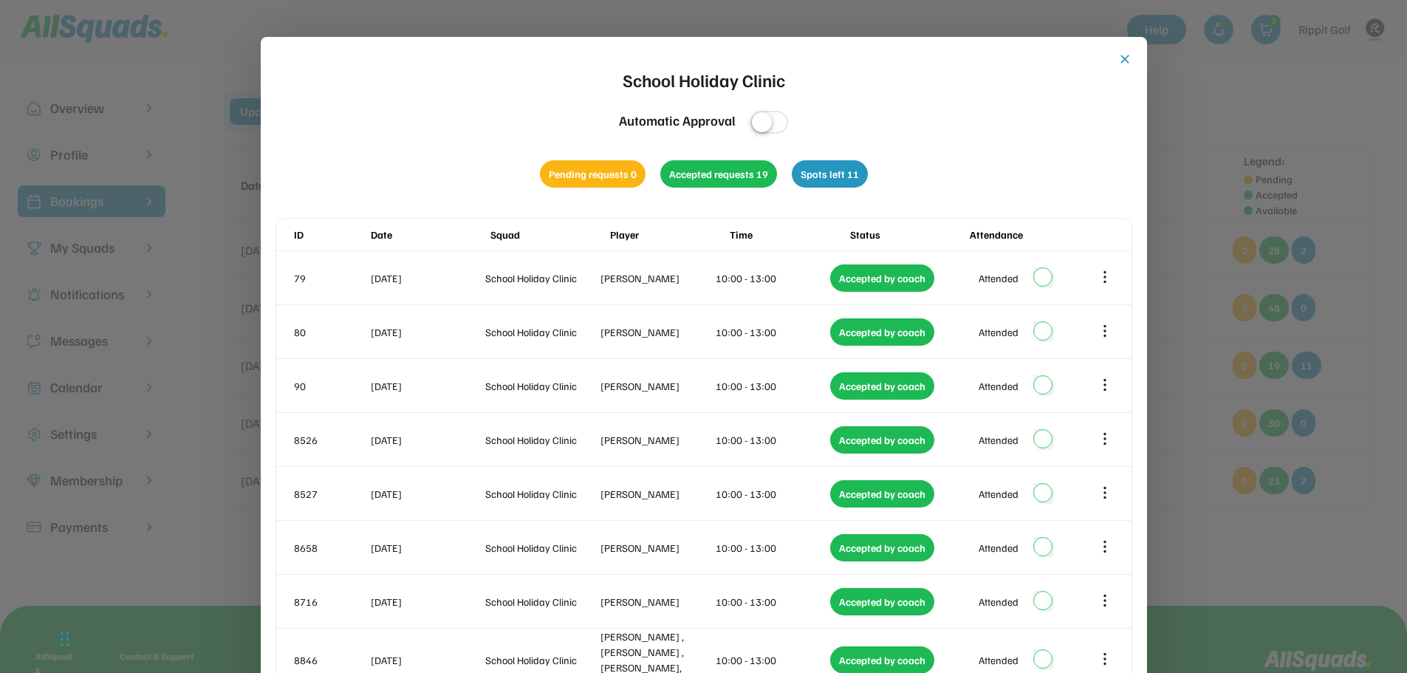
click at [1118, 54] on button "close" at bounding box center [1125, 59] width 15 height 15
